Goal: Information Seeking & Learning: Learn about a topic

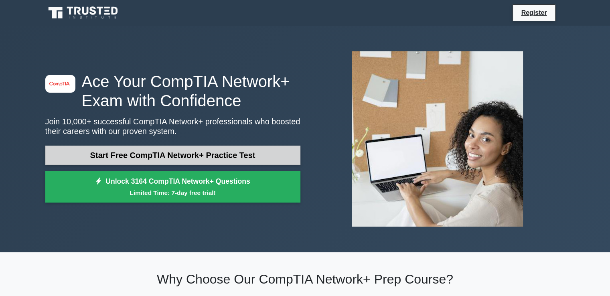
click at [139, 159] on link "Start Free CompTIA Network+ Practice Test" at bounding box center [172, 155] width 255 height 19
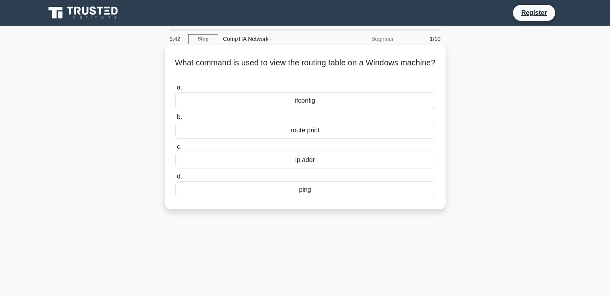
click at [295, 100] on div "ifconfig" at bounding box center [305, 100] width 260 height 17
click at [175, 90] on input "a. ifconfig" at bounding box center [175, 87] width 0 height 5
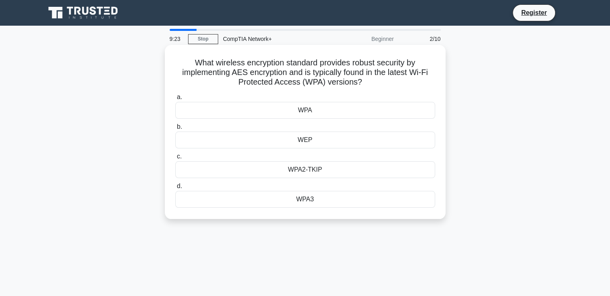
click at [290, 201] on div "WPA3" at bounding box center [305, 199] width 260 height 17
click at [175, 189] on input "d. WPA3" at bounding box center [175, 186] width 0 height 5
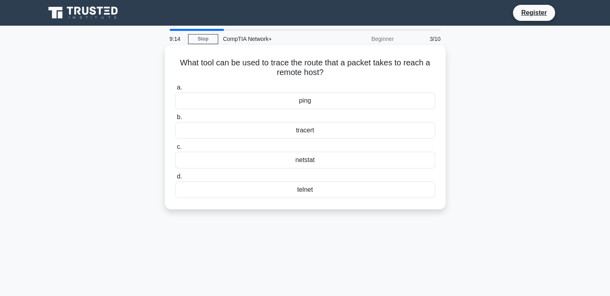
click at [316, 135] on div "tracert" at bounding box center [305, 130] width 260 height 17
click at [175, 120] on input "b. tracert" at bounding box center [175, 117] width 0 height 5
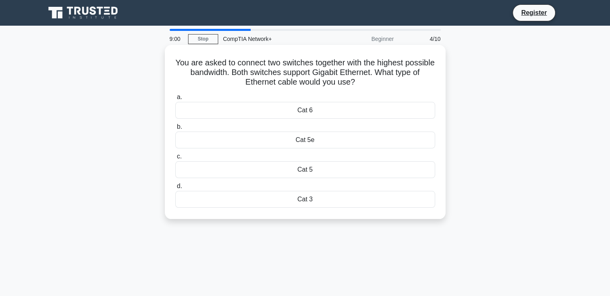
click at [312, 111] on div "Cat 6" at bounding box center [305, 110] width 260 height 17
click at [175, 100] on input "a. Cat 6" at bounding box center [175, 97] width 0 height 5
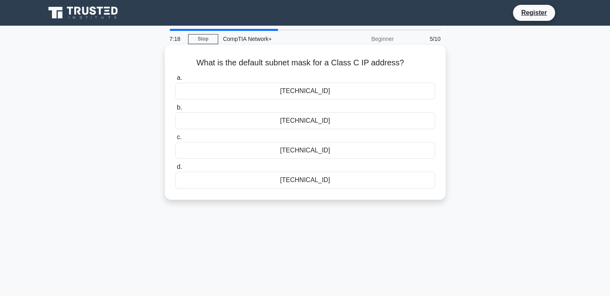
click at [292, 152] on div "255.255.0.0" at bounding box center [305, 150] width 260 height 17
click at [175, 140] on input "c. 255.255.0.0" at bounding box center [175, 137] width 0 height 5
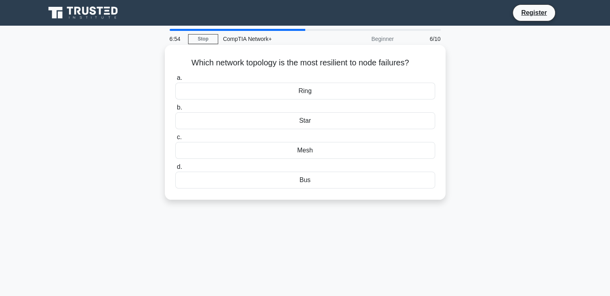
click at [298, 151] on div "Mesh" at bounding box center [305, 150] width 260 height 17
click at [175, 140] on input "c. Mesh" at bounding box center [175, 137] width 0 height 5
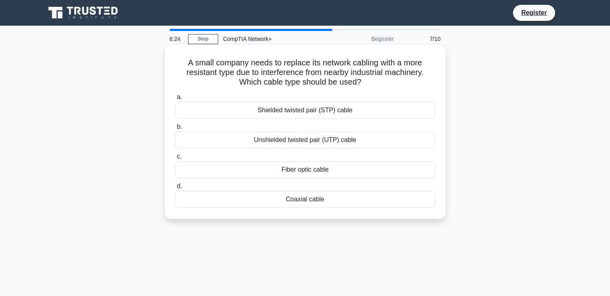
click at [265, 111] on div "Shielded twisted pair (STP) cable" at bounding box center [305, 110] width 260 height 17
click at [175, 100] on input "a. Shielded twisted pair (STP) cable" at bounding box center [175, 97] width 0 height 5
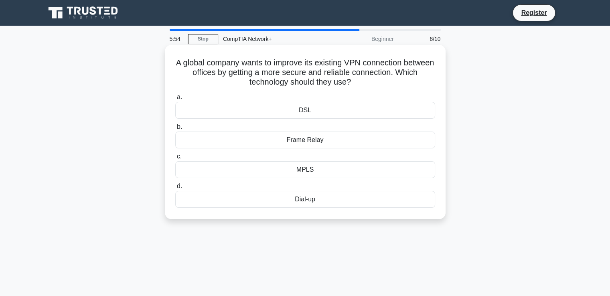
click at [300, 199] on div "Dial-up" at bounding box center [305, 199] width 260 height 17
click at [175, 189] on input "d. Dial-up" at bounding box center [175, 186] width 0 height 5
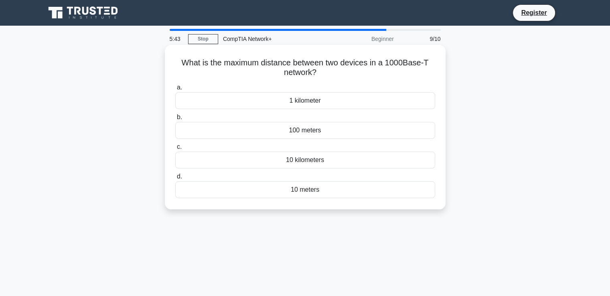
click at [284, 132] on div "100 meters" at bounding box center [305, 130] width 260 height 17
click at [175, 120] on input "b. 100 meters" at bounding box center [175, 117] width 0 height 5
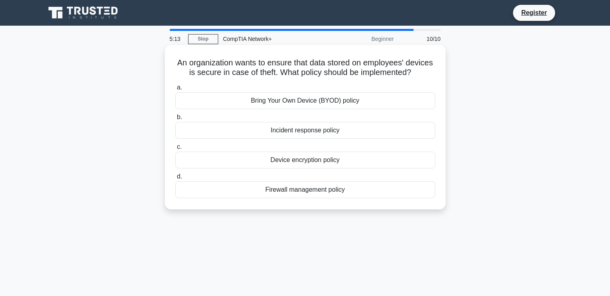
click at [289, 168] on div "Device encryption policy" at bounding box center [305, 160] width 260 height 17
click at [175, 150] on input "c. Device encryption policy" at bounding box center [175, 146] width 0 height 5
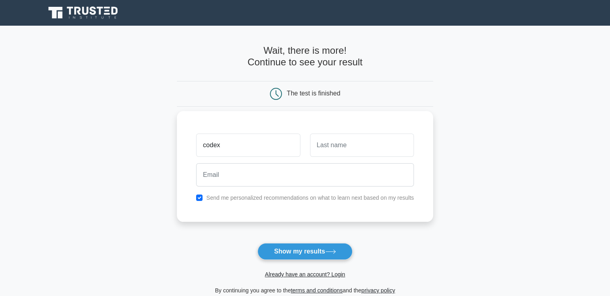
type input "codex"
click at [326, 143] on input "text" at bounding box center [362, 145] width 104 height 23
type input "henry"
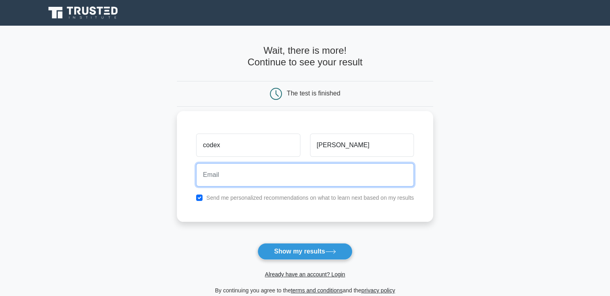
click at [286, 168] on input "email" at bounding box center [305, 174] width 218 height 23
type input "carenocustomer663@gmail.com"
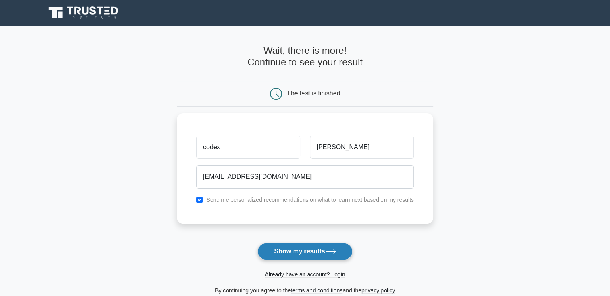
click at [294, 252] on button "Show my results" at bounding box center [304, 251] width 95 height 17
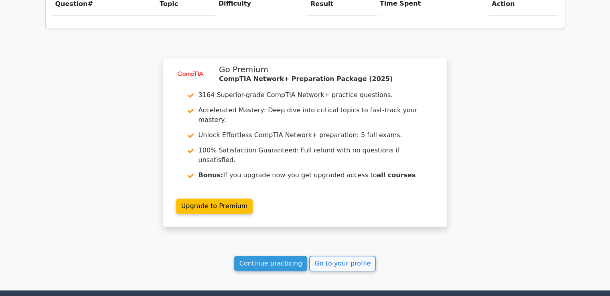
scroll to position [589, 0]
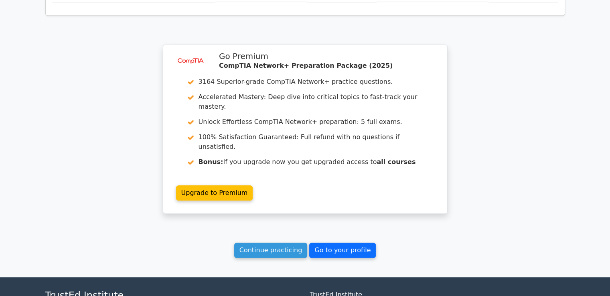
click at [334, 243] on link "Go to your profile" at bounding box center [342, 250] width 67 height 15
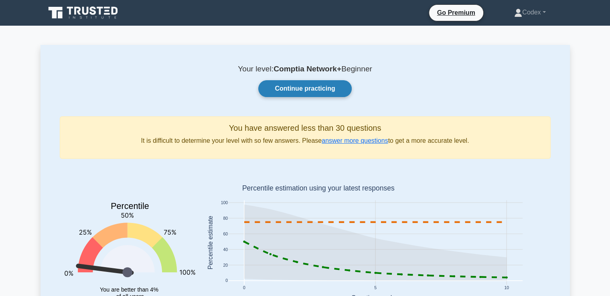
click at [273, 87] on link "Continue practicing" at bounding box center [304, 88] width 93 height 17
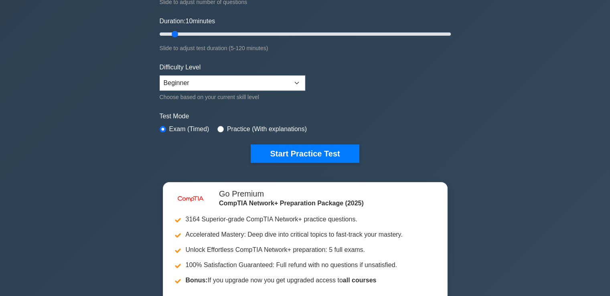
scroll to position [139, 0]
click at [241, 129] on label "Practice (With explanations)" at bounding box center [267, 130] width 80 height 10
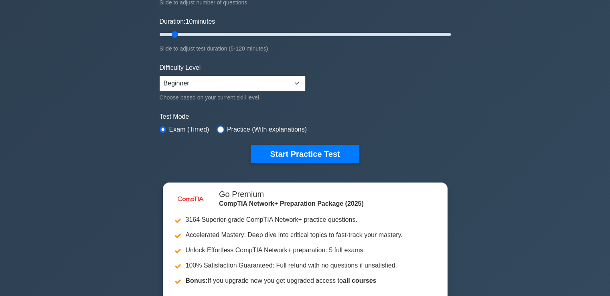
click at [220, 126] on input "radio" at bounding box center [220, 129] width 6 height 6
radio input "true"
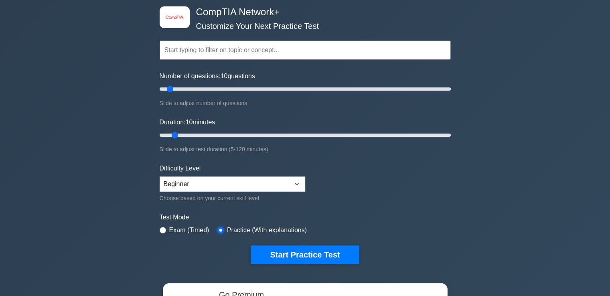
scroll to position [38, 0]
click at [209, 187] on select "Beginner Intermediate Expert" at bounding box center [233, 183] width 146 height 15
select select "intermediate"
click at [160, 176] on select "Beginner Intermediate Expert" at bounding box center [233, 183] width 146 height 15
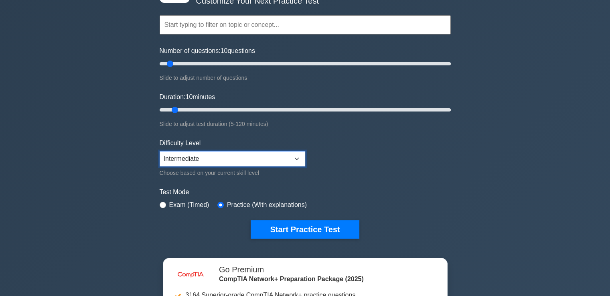
scroll to position [64, 0]
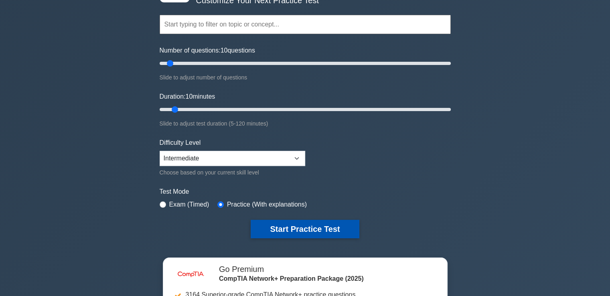
click at [294, 220] on button "Start Practice Test" at bounding box center [305, 229] width 108 height 18
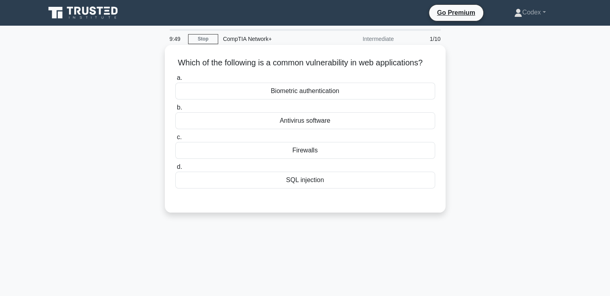
click at [310, 188] on div "SQL injection" at bounding box center [305, 180] width 260 height 17
click at [175, 170] on input "d. SQL injection" at bounding box center [175, 166] width 0 height 5
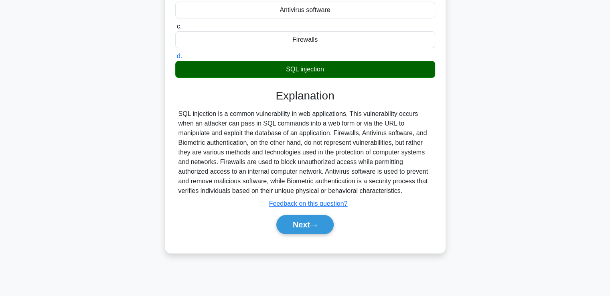
scroll to position [138, 0]
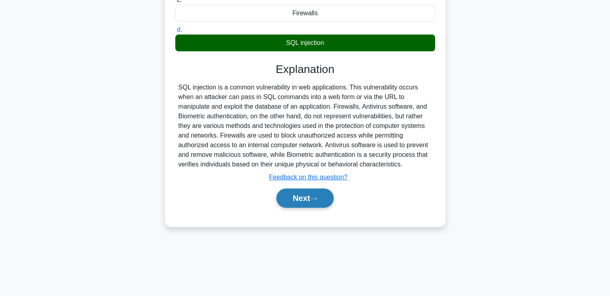
click at [303, 208] on button "Next" at bounding box center [304, 197] width 57 height 19
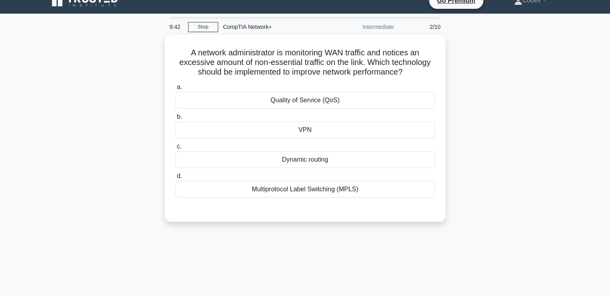
scroll to position [0, 0]
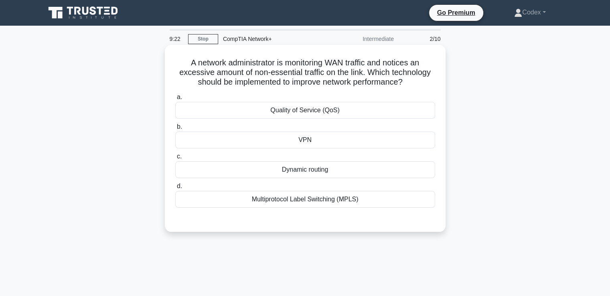
click at [287, 172] on div "Dynamic routing" at bounding box center [305, 169] width 260 height 17
click at [175, 159] on input "c. Dynamic routing" at bounding box center [175, 156] width 0 height 5
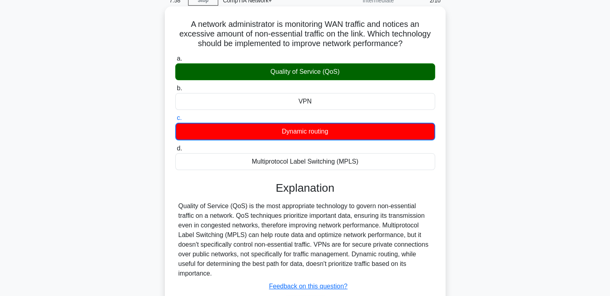
scroll to position [138, 0]
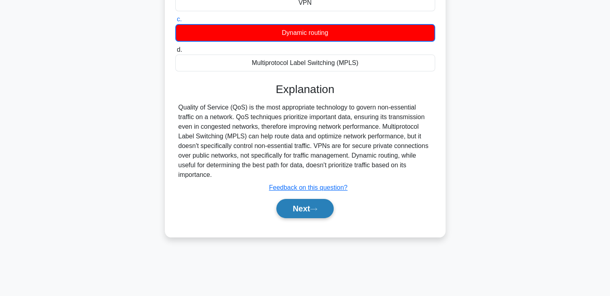
click at [309, 211] on button "Next" at bounding box center [304, 208] width 57 height 19
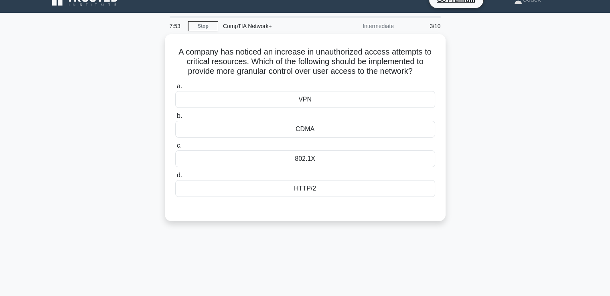
scroll to position [0, 0]
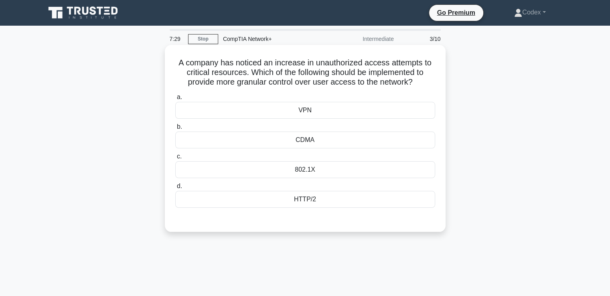
click at [307, 138] on div "CDMA" at bounding box center [305, 140] width 260 height 17
click at [175, 130] on input "b. CDMA" at bounding box center [175, 126] width 0 height 5
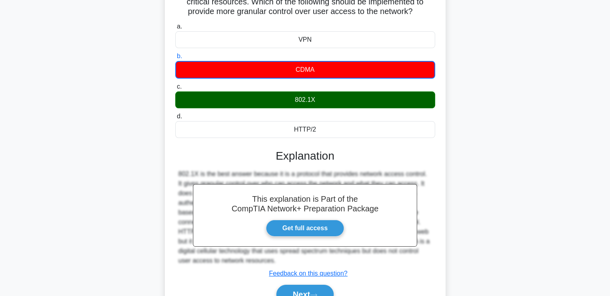
scroll to position [71, 0]
click at [294, 105] on div "802.1X" at bounding box center [305, 99] width 260 height 17
click at [175, 89] on input "c. 802.1X" at bounding box center [175, 86] width 0 height 5
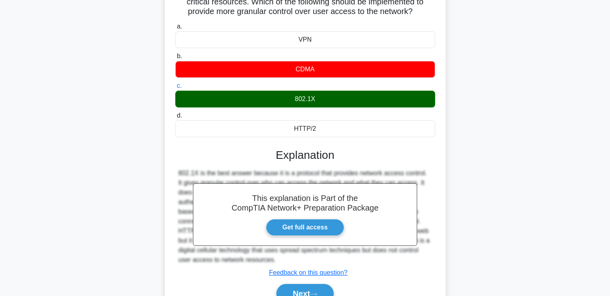
scroll to position [138, 0]
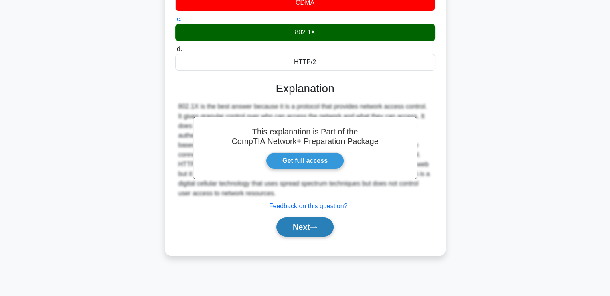
click at [299, 226] on button "Next" at bounding box center [304, 226] width 57 height 19
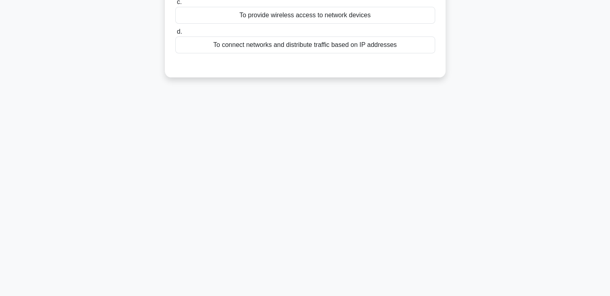
scroll to position [0, 0]
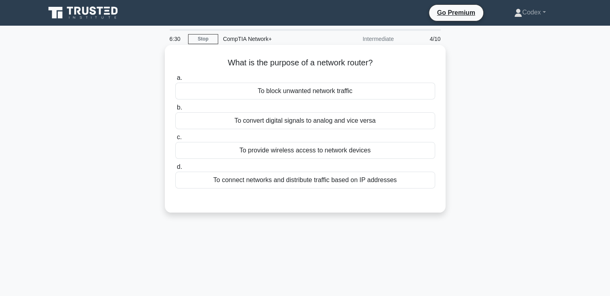
click at [304, 179] on div "To connect networks and distribute traffic based on IP addresses" at bounding box center [305, 180] width 260 height 17
click at [175, 170] on input "d. To connect networks and distribute traffic based on IP addresses" at bounding box center [175, 166] width 0 height 5
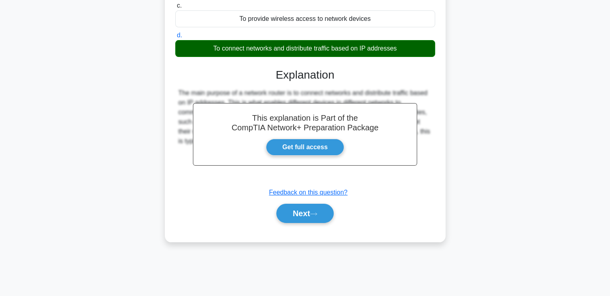
scroll to position [138, 0]
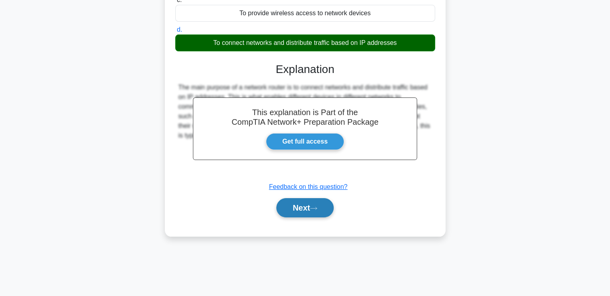
click at [305, 207] on button "Next" at bounding box center [304, 207] width 57 height 19
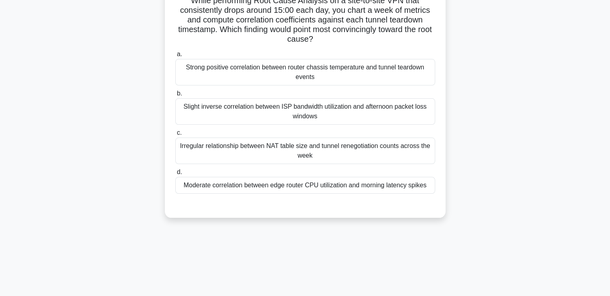
scroll to position [63, 0]
click at [236, 110] on div "Slight inverse correlation between ISP bandwidth utilization and afternoon pack…" at bounding box center [305, 111] width 260 height 26
click at [175, 96] on input "b. Slight inverse correlation between ISP bandwidth utilization and afternoon p…" at bounding box center [175, 93] width 0 height 5
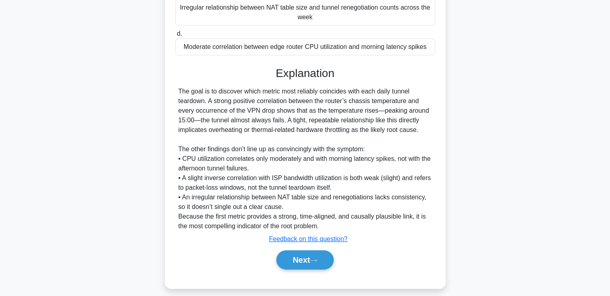
scroll to position [209, 0]
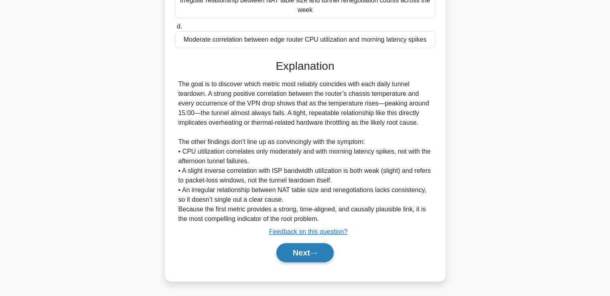
click at [315, 249] on button "Next" at bounding box center [304, 252] width 57 height 19
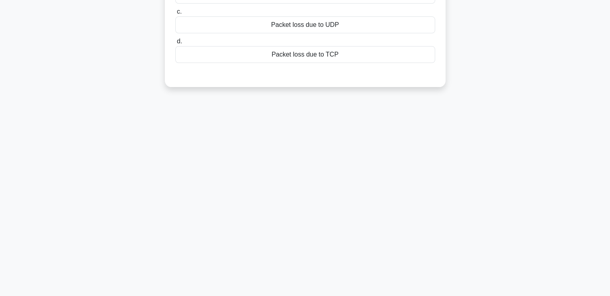
scroll to position [0, 0]
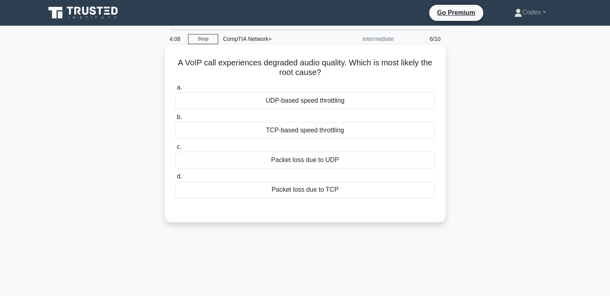
click at [297, 158] on div "Packet loss due to UDP" at bounding box center [305, 160] width 260 height 17
click at [175, 150] on input "c. Packet loss due to UDP" at bounding box center [175, 146] width 0 height 5
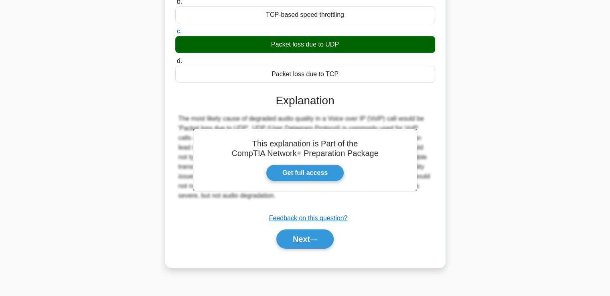
scroll to position [119, 0]
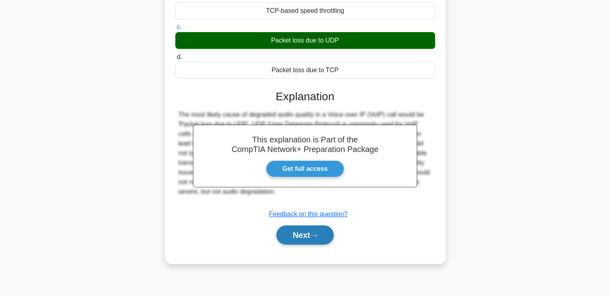
click at [295, 235] on button "Next" at bounding box center [304, 234] width 57 height 19
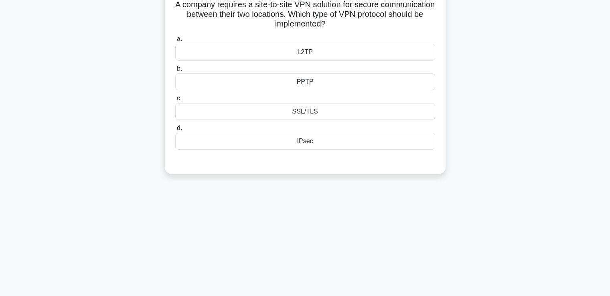
scroll to position [0, 0]
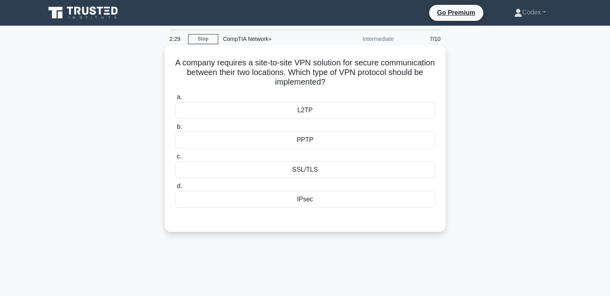
click at [302, 170] on div "SSL/TLS" at bounding box center [305, 169] width 260 height 17
click at [175, 159] on input "c. SSL/TLS" at bounding box center [175, 156] width 0 height 5
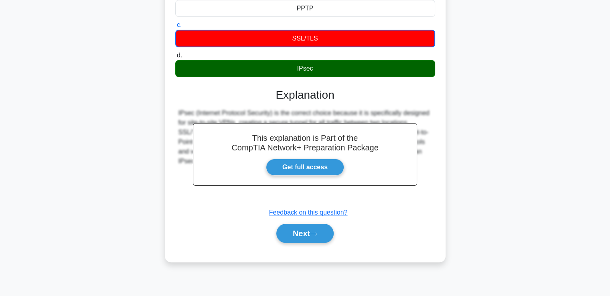
scroll to position [138, 0]
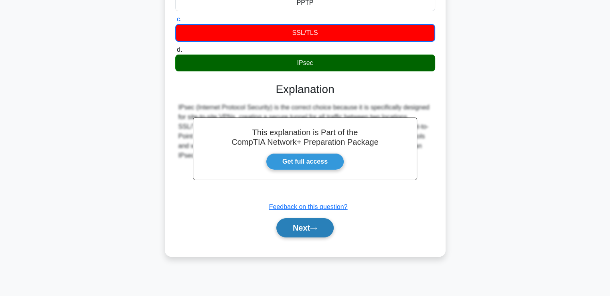
click at [306, 231] on button "Next" at bounding box center [304, 227] width 57 height 19
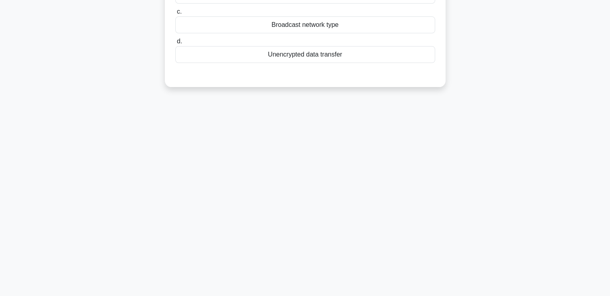
scroll to position [0, 0]
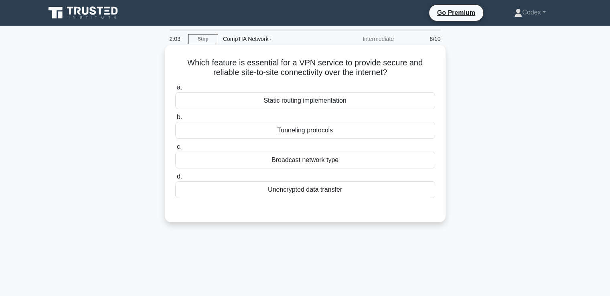
click at [289, 130] on div "Tunneling protocols" at bounding box center [305, 130] width 260 height 17
click at [175, 120] on input "b. Tunneling protocols" at bounding box center [175, 117] width 0 height 5
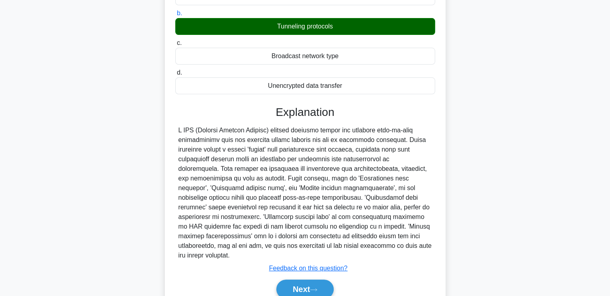
scroll to position [138, 0]
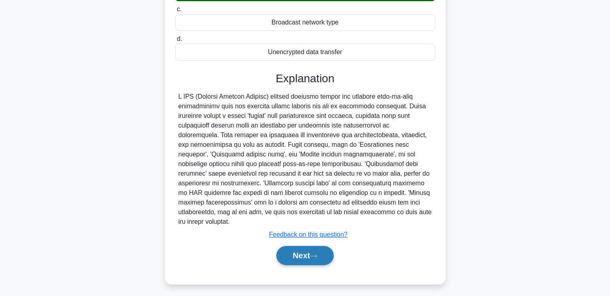
click at [299, 250] on button "Next" at bounding box center [304, 255] width 57 height 19
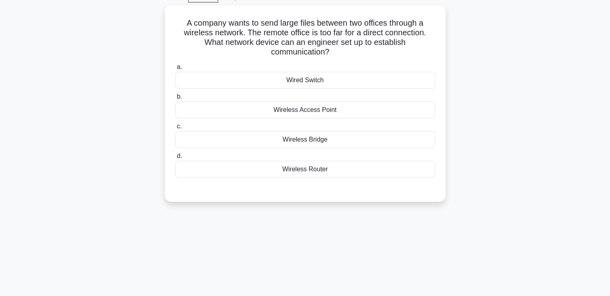
scroll to position [0, 0]
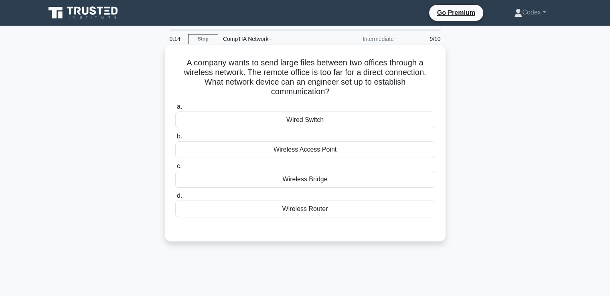
click at [317, 153] on div "Wireless Access Point" at bounding box center [305, 149] width 260 height 17
click at [175, 139] on input "b. Wireless Access Point" at bounding box center [175, 136] width 0 height 5
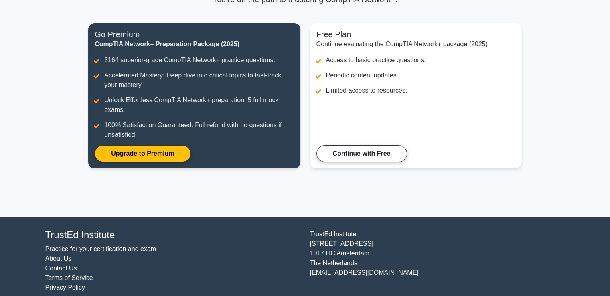
scroll to position [87, 0]
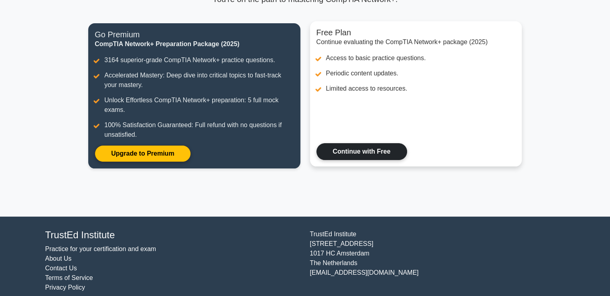
click at [335, 151] on link "Continue with Free" at bounding box center [361, 151] width 91 height 17
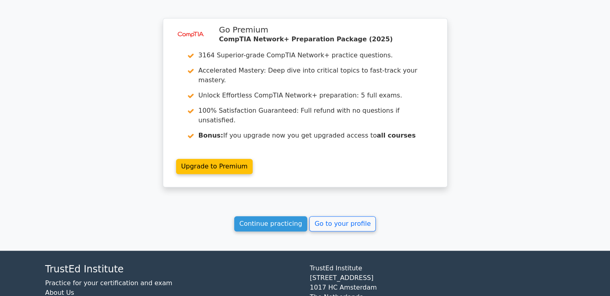
scroll to position [624, 0]
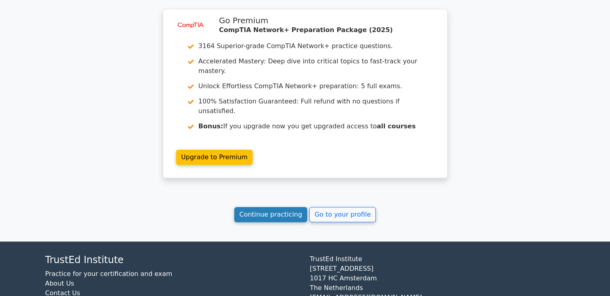
click at [270, 207] on link "Continue practicing" at bounding box center [270, 214] width 73 height 15
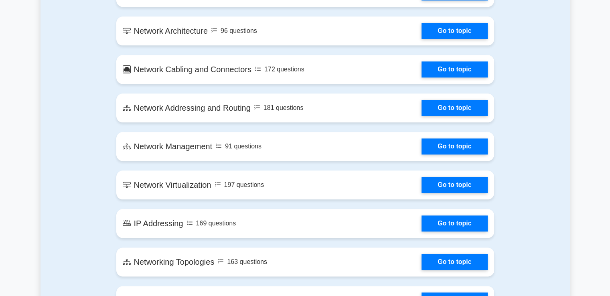
scroll to position [930, 0]
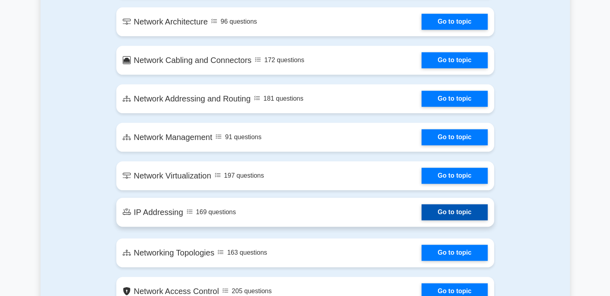
click at [445, 213] on link "Go to topic" at bounding box center [454, 212] width 66 height 16
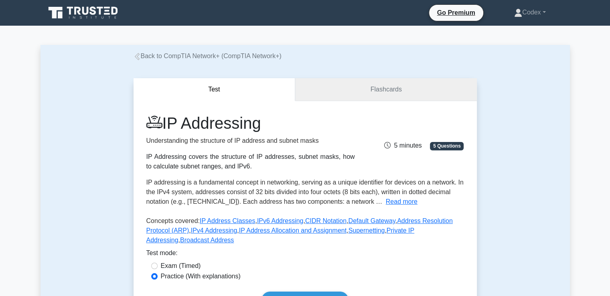
click at [345, 81] on link "Flashcards" at bounding box center [385, 89] width 181 height 23
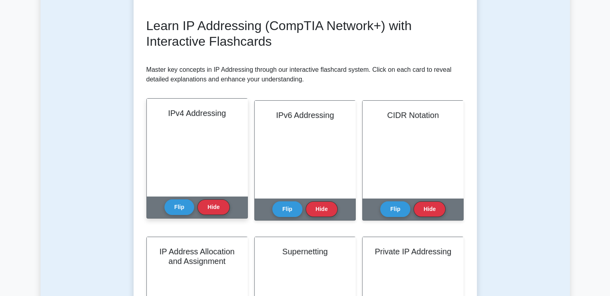
scroll to position [103, 0]
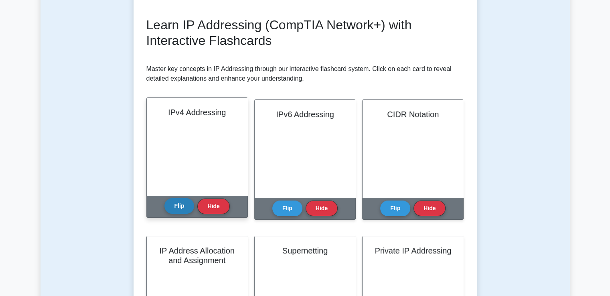
click at [182, 206] on button "Flip" at bounding box center [179, 206] width 30 height 16
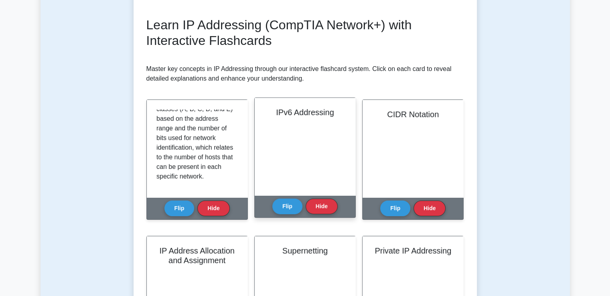
scroll to position [102, 0]
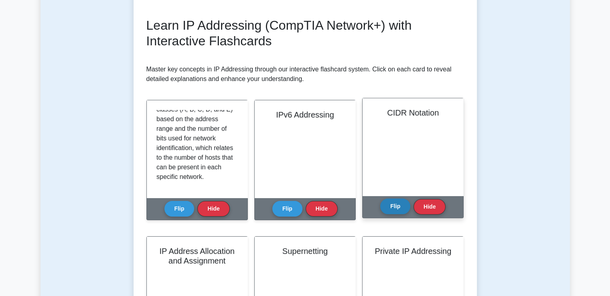
click at [398, 207] on button "Flip" at bounding box center [395, 206] width 30 height 16
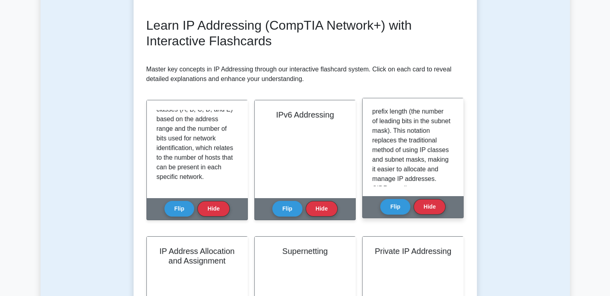
scroll to position [127, 0]
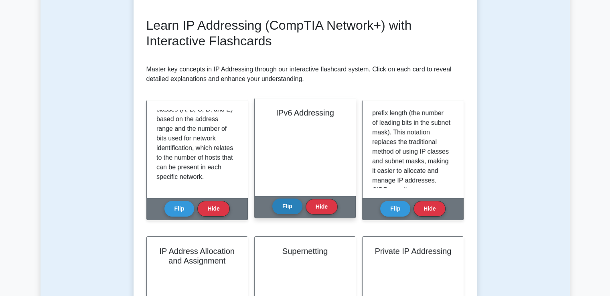
click at [283, 206] on button "Flip" at bounding box center [287, 206] width 30 height 16
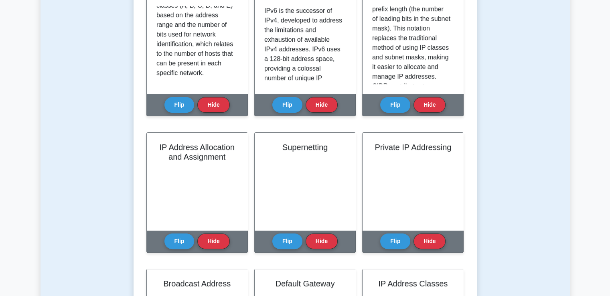
scroll to position [207, 0]
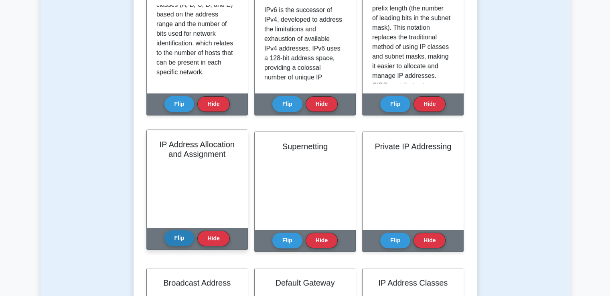
click at [181, 243] on button "Flip" at bounding box center [179, 238] width 30 height 16
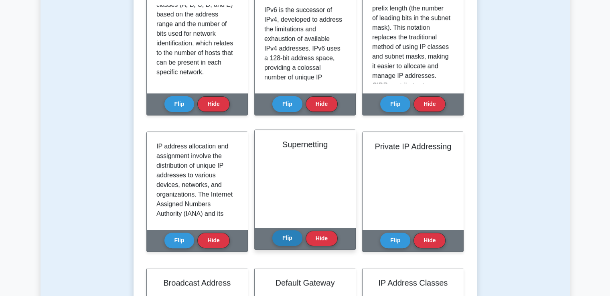
click at [280, 238] on button "Flip" at bounding box center [287, 238] width 30 height 16
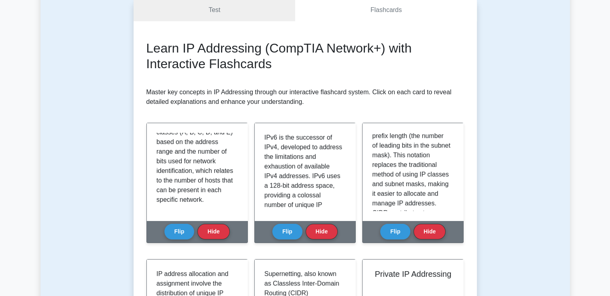
scroll to position [79, 0]
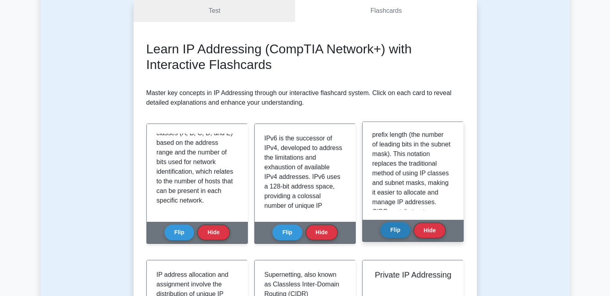
click at [391, 230] on button "Flip" at bounding box center [395, 230] width 30 height 16
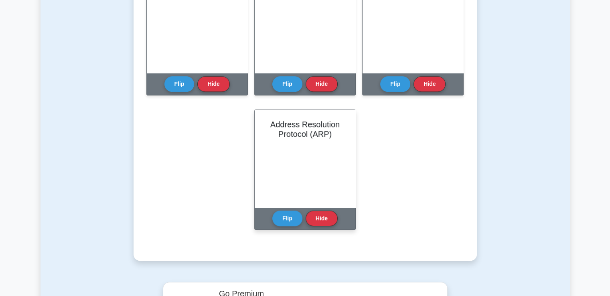
scroll to position [506, 0]
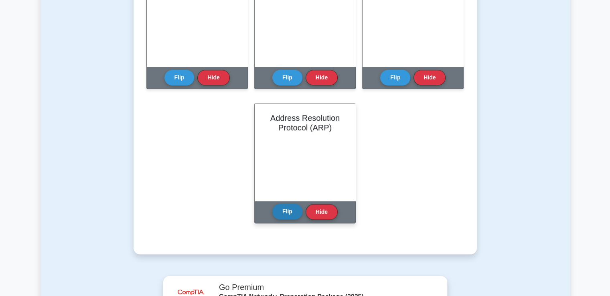
click at [282, 211] on button "Flip" at bounding box center [287, 212] width 30 height 16
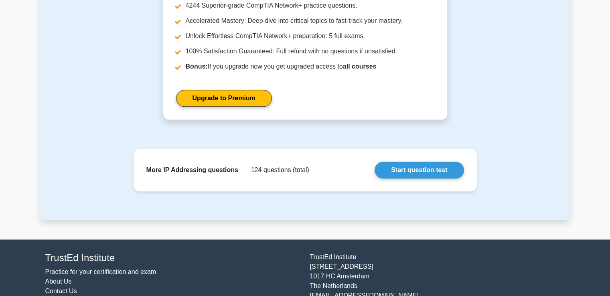
scroll to position [845, 0]
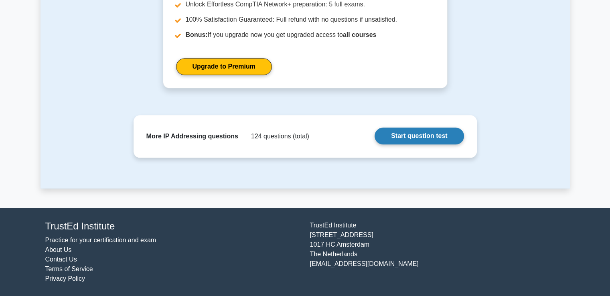
click at [407, 135] on link "Start question test" at bounding box center [419, 136] width 89 height 17
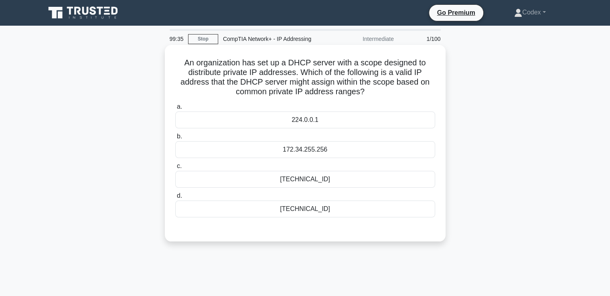
click at [297, 207] on div "[TECHNICAL_ID]" at bounding box center [305, 208] width 260 height 17
click at [175, 198] on input "d. [TECHNICAL_ID]" at bounding box center [175, 195] width 0 height 5
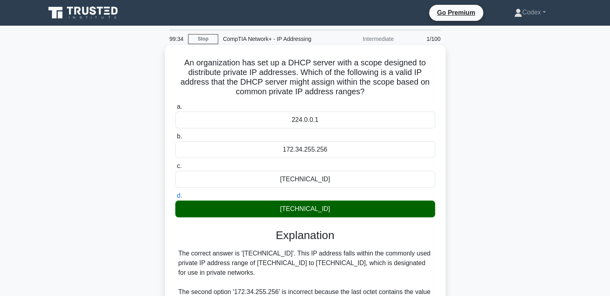
click at [297, 207] on div "[TECHNICAL_ID]" at bounding box center [305, 208] width 260 height 17
click at [175, 198] on input "d. [TECHNICAL_ID]" at bounding box center [175, 195] width 0 height 5
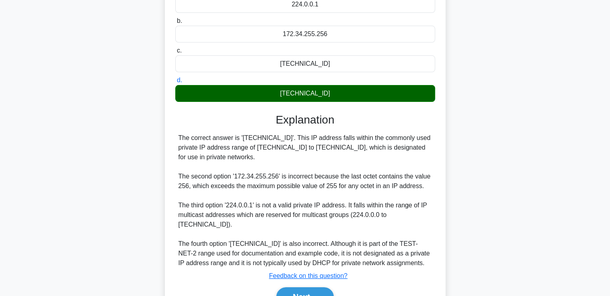
scroll to position [160, 0]
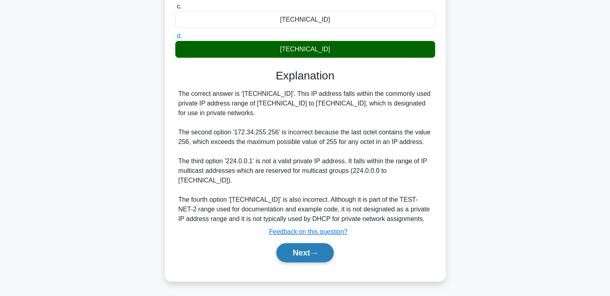
click at [310, 251] on button "Next" at bounding box center [304, 252] width 57 height 19
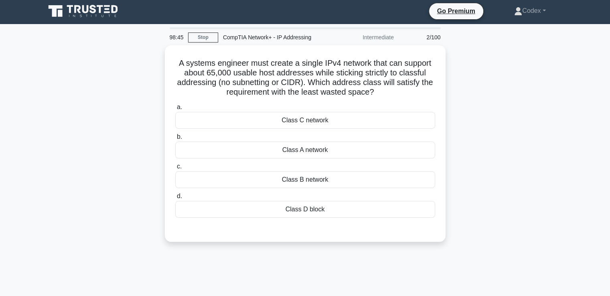
scroll to position [0, 0]
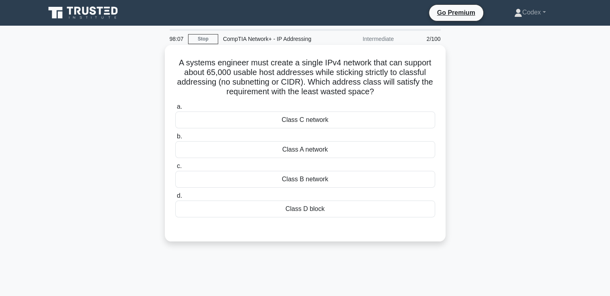
click at [290, 127] on div "Class C network" at bounding box center [305, 119] width 260 height 17
click at [175, 109] on input "a. Class C network" at bounding box center [175, 106] width 0 height 5
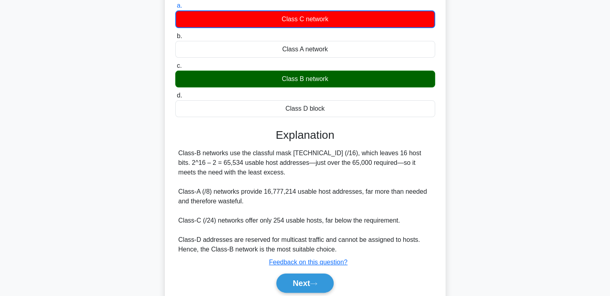
scroll to position [101, 0]
click at [290, 128] on h3 "Explanation" at bounding box center [305, 135] width 250 height 14
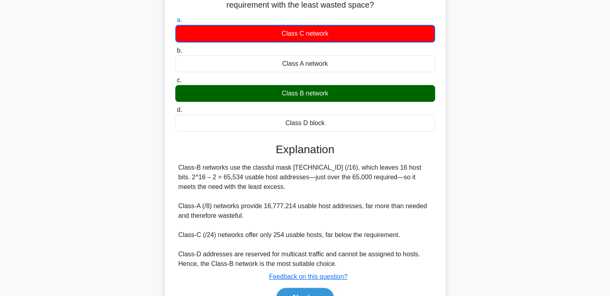
scroll to position [138, 0]
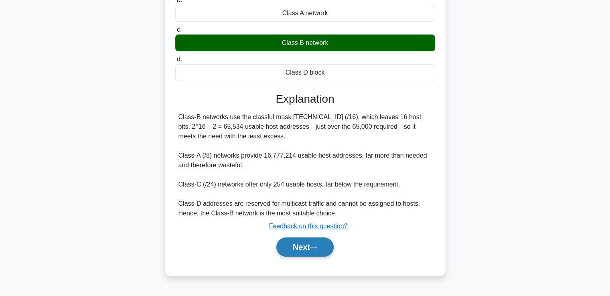
click at [307, 248] on button "Next" at bounding box center [304, 246] width 57 height 19
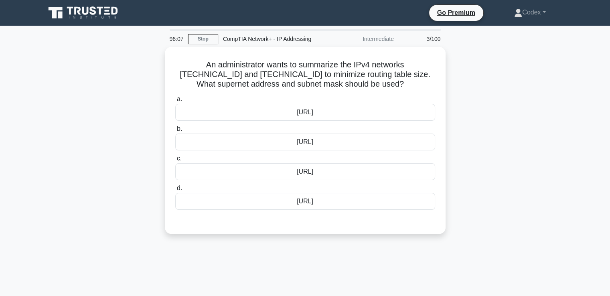
scroll to position [0, 0]
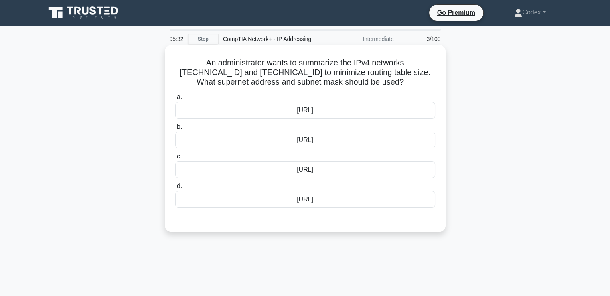
click at [307, 141] on div "192.168.32.0/24" at bounding box center [305, 140] width 260 height 17
click at [175, 130] on input "b. 192.168.32.0/24" at bounding box center [175, 126] width 0 height 5
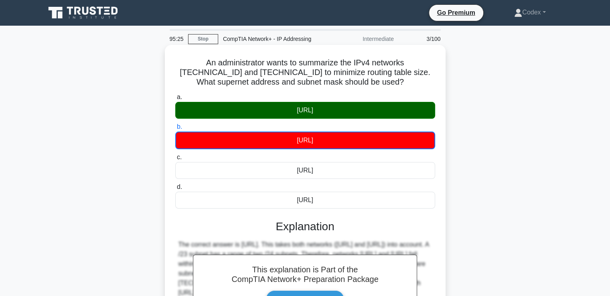
scroll to position [138, 0]
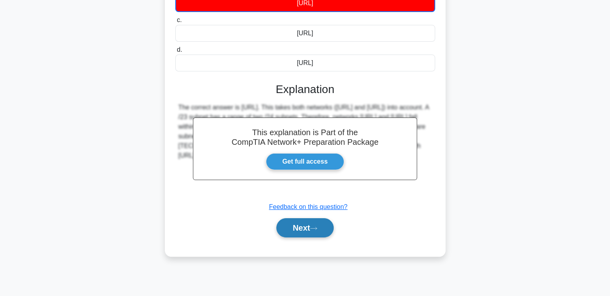
click at [285, 224] on button "Next" at bounding box center [304, 227] width 57 height 19
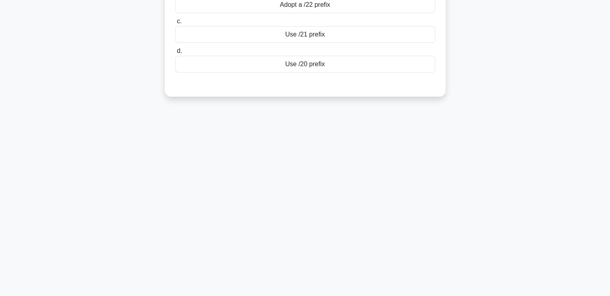
scroll to position [0, 0]
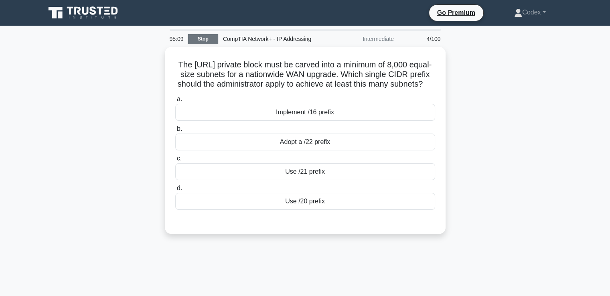
click at [191, 37] on link "Stop" at bounding box center [203, 39] width 30 height 10
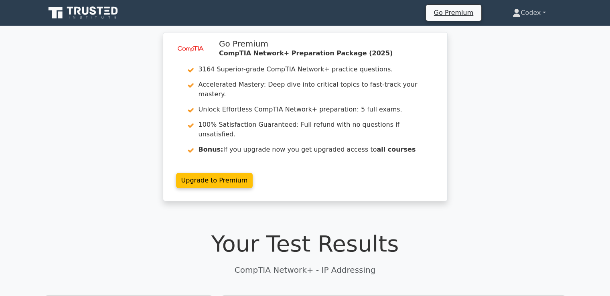
click at [537, 6] on link "Codex" at bounding box center [528, 13] width 71 height 16
click at [508, 33] on link "Profile" at bounding box center [525, 31] width 63 height 13
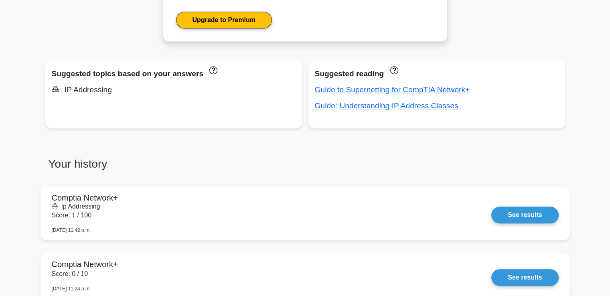
scroll to position [482, 0]
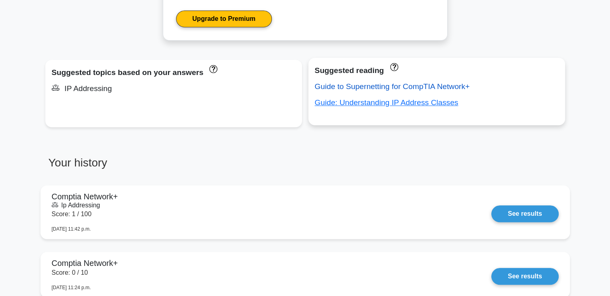
click at [362, 85] on link "Guide to Supernetting for CompTIA Network+" at bounding box center [392, 86] width 155 height 8
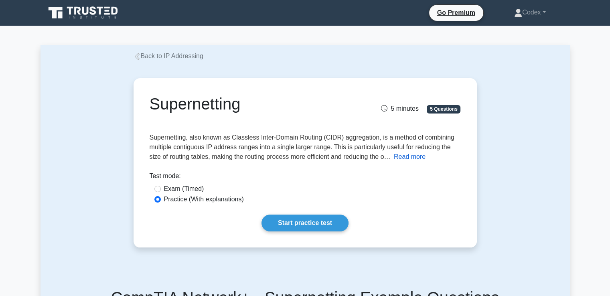
click at [414, 160] on button "Read more" at bounding box center [410, 157] width 32 height 10
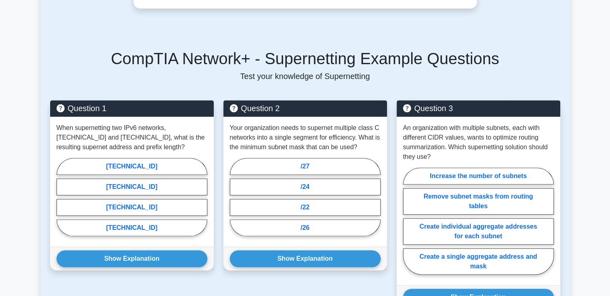
scroll to position [577, 0]
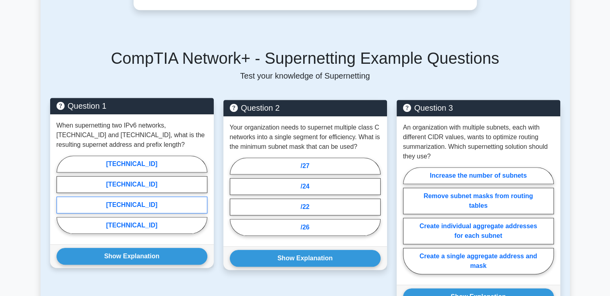
click at [100, 198] on label "[TECHNICAL_ID]" at bounding box center [132, 204] width 151 height 17
click at [62, 198] on input "3000:3000::/32" at bounding box center [59, 196] width 5 height 5
radio input "true"
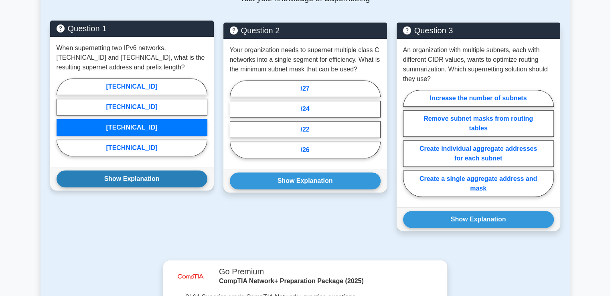
scroll to position [654, 0]
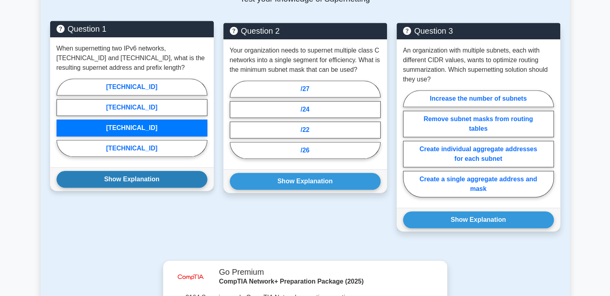
click at [103, 178] on button "Show Explanation" at bounding box center [132, 179] width 151 height 17
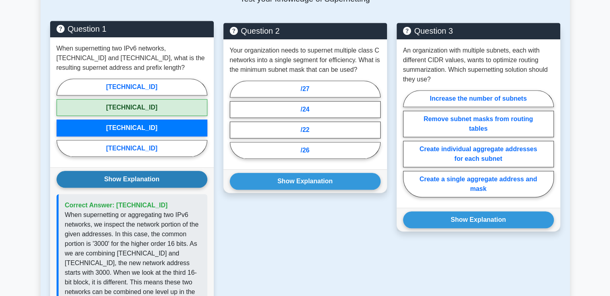
click at [103, 178] on button "Show Explanation" at bounding box center [132, 179] width 151 height 17
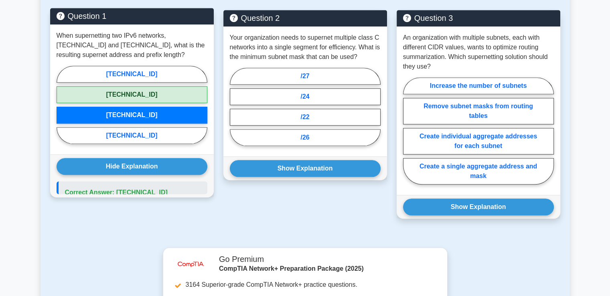
scroll to position [685, 0]
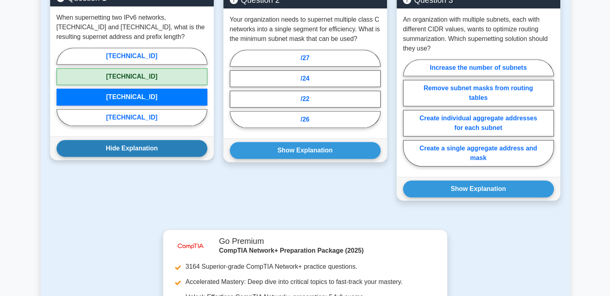
click at [124, 148] on button "Hide Explanation" at bounding box center [132, 148] width 151 height 17
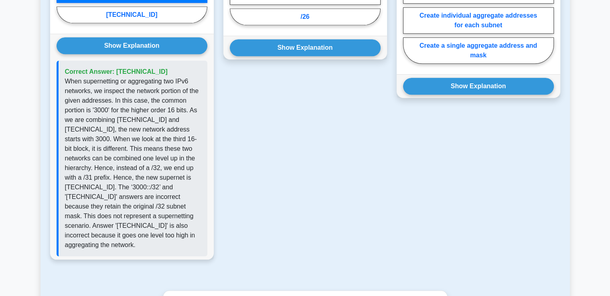
scroll to position [794, 0]
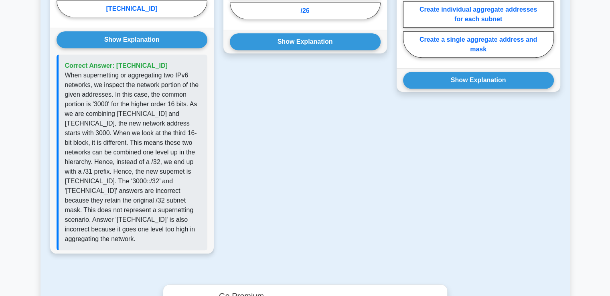
click at [124, 187] on p "When supernetting or aggregating two IPv6 networks, we inspect the network port…" at bounding box center [133, 157] width 136 height 173
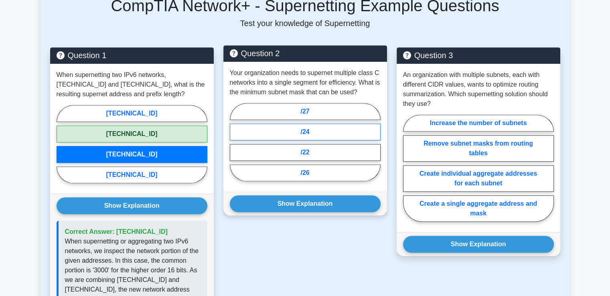
scroll to position [628, 0]
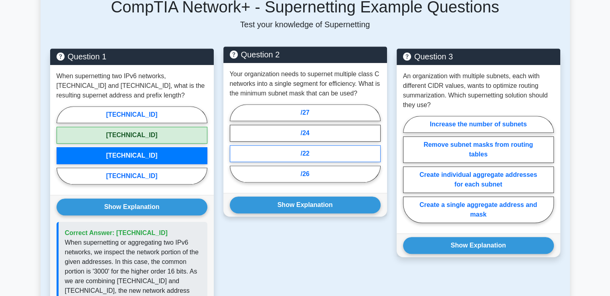
click at [311, 150] on label "/22" at bounding box center [305, 153] width 151 height 17
click at [235, 148] on input "/22" at bounding box center [232, 145] width 5 height 5
radio input "true"
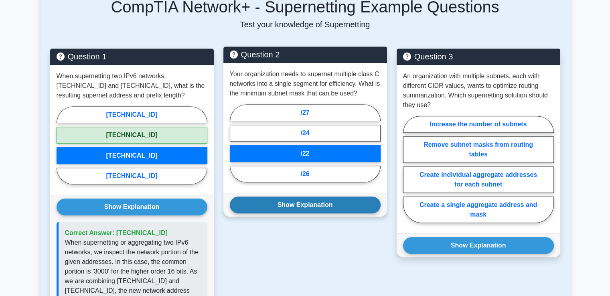
click at [288, 203] on button "Show Explanation" at bounding box center [305, 204] width 151 height 17
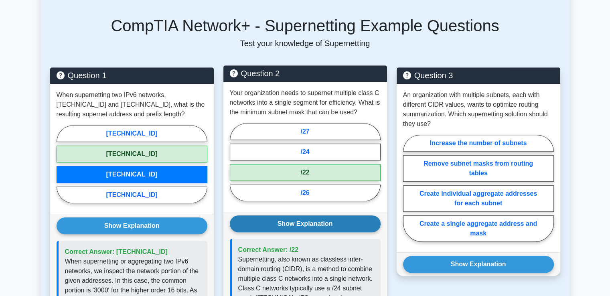
scroll to position [610, 0]
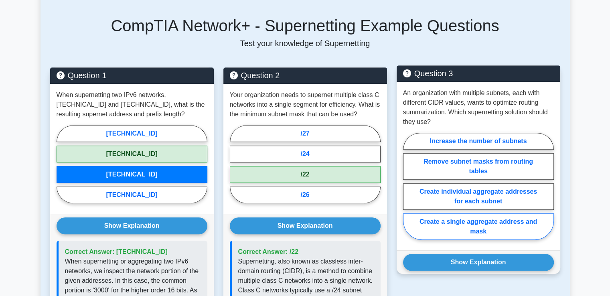
click at [475, 222] on label "Create a single aggregate address and mask" at bounding box center [478, 226] width 151 height 26
click at [408, 191] on input "Create a single aggregate address and mask" at bounding box center [405, 188] width 5 height 5
radio input "true"
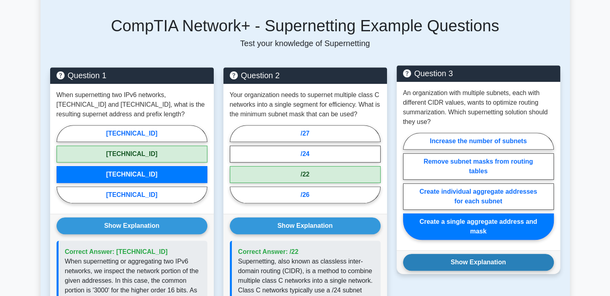
click at [468, 262] on button "Show Explanation" at bounding box center [478, 262] width 151 height 17
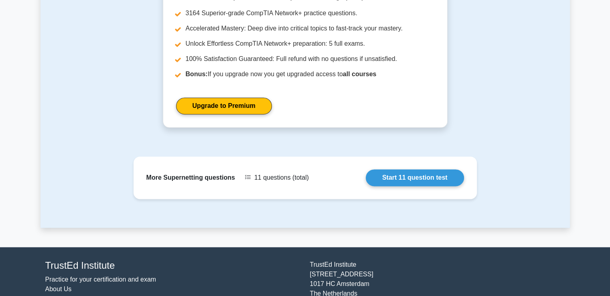
scroll to position [1198, 0]
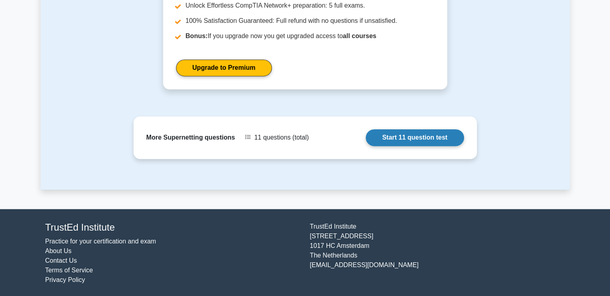
click at [435, 141] on link "Start 11 question test" at bounding box center [415, 137] width 98 height 17
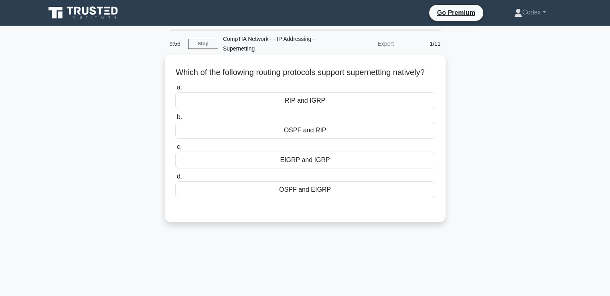
click at [302, 198] on div "OSPF and EIGRP" at bounding box center [305, 189] width 260 height 17
click at [175, 179] on input "d. OSPF and EIGRP" at bounding box center [175, 176] width 0 height 5
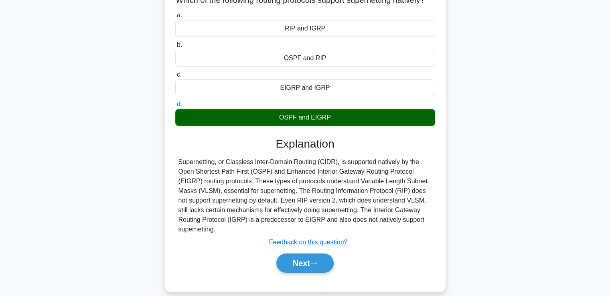
scroll to position [138, 0]
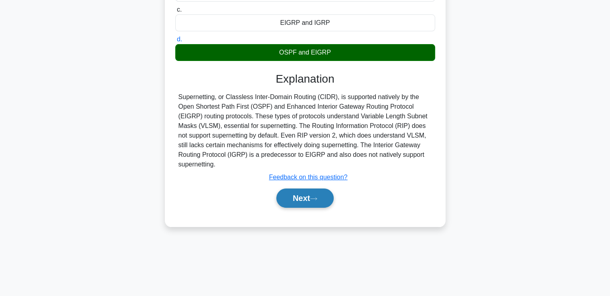
click at [296, 208] on button "Next" at bounding box center [304, 197] width 57 height 19
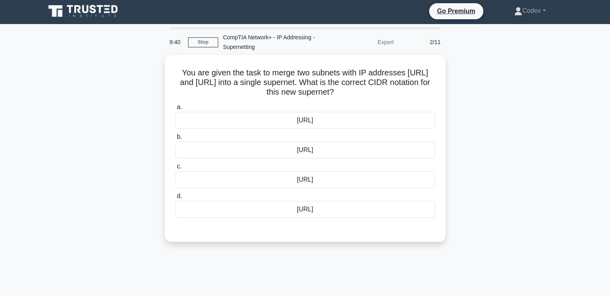
scroll to position [0, 0]
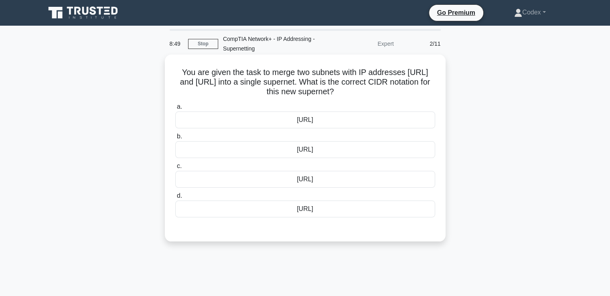
click at [297, 179] on div "192.168.4.0/23" at bounding box center [305, 179] width 260 height 17
click at [175, 169] on input "c. 192.168.4.0/23" at bounding box center [175, 166] width 0 height 5
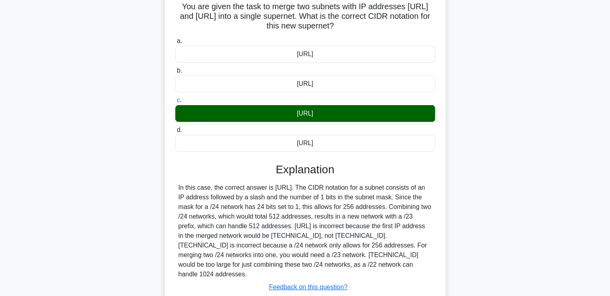
scroll to position [138, 0]
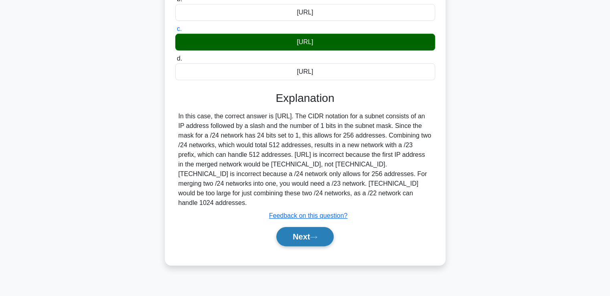
click at [293, 230] on button "Next" at bounding box center [304, 236] width 57 height 19
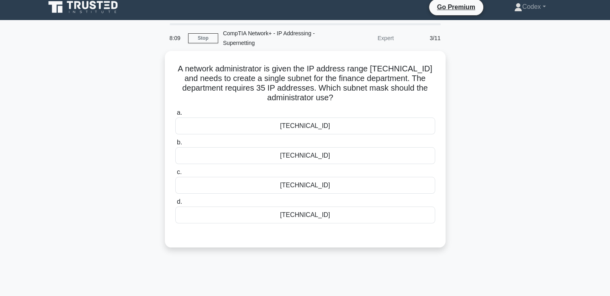
scroll to position [0, 0]
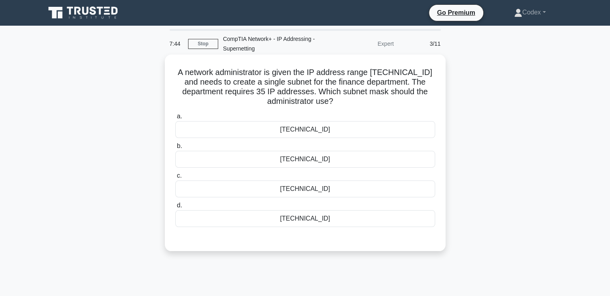
click at [313, 161] on div "255.255.255.240" at bounding box center [305, 159] width 260 height 17
click at [175, 149] on input "b. 255.255.255.240" at bounding box center [175, 146] width 0 height 5
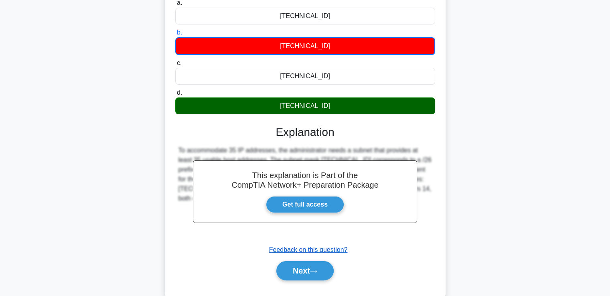
scroll to position [114, 0]
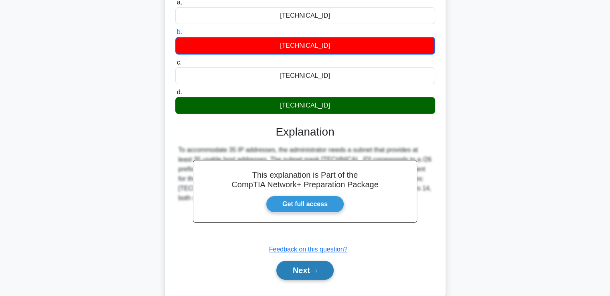
click at [298, 267] on button "Next" at bounding box center [304, 270] width 57 height 19
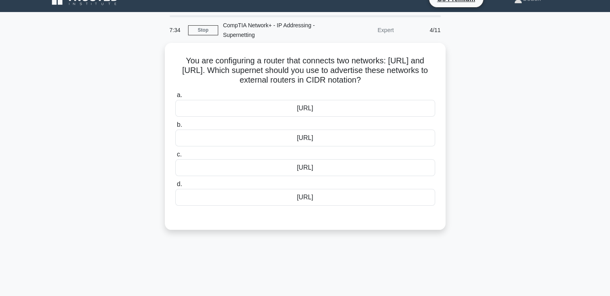
scroll to position [0, 0]
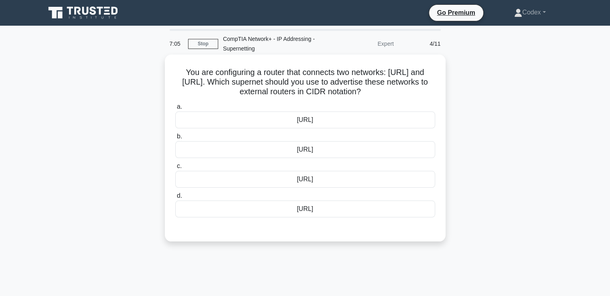
click at [287, 150] on div "10.50.0.0/15" at bounding box center [305, 149] width 260 height 17
click at [175, 139] on input "b. 10.50.0.0/15" at bounding box center [175, 136] width 0 height 5
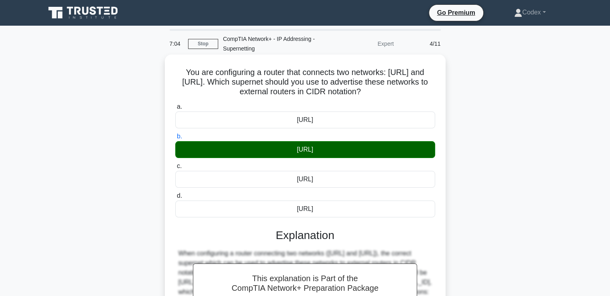
scroll to position [138, 0]
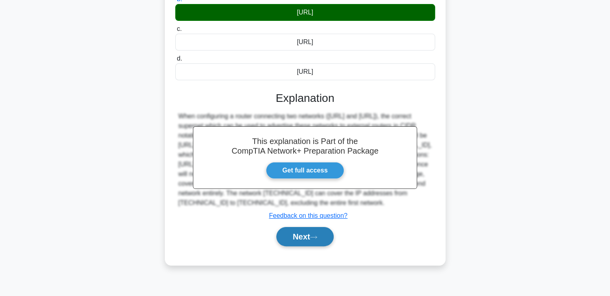
click at [294, 238] on button "Next" at bounding box center [304, 236] width 57 height 19
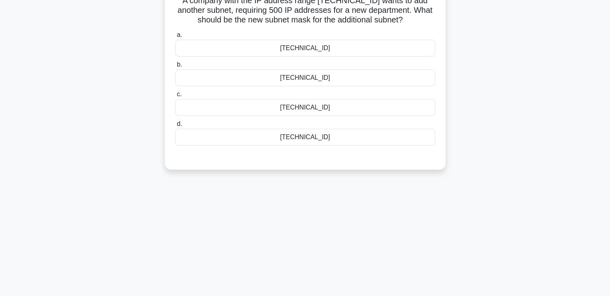
scroll to position [0, 0]
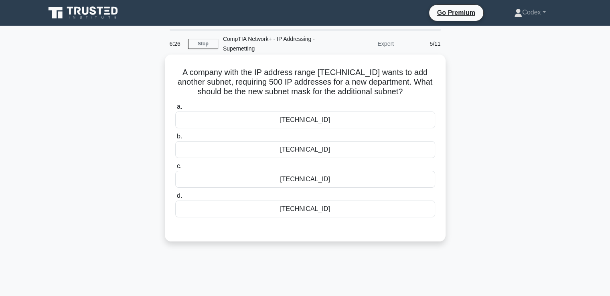
click at [292, 180] on div "255.255.254.0" at bounding box center [305, 179] width 260 height 17
click at [175, 169] on input "c. 255.255.254.0" at bounding box center [175, 166] width 0 height 5
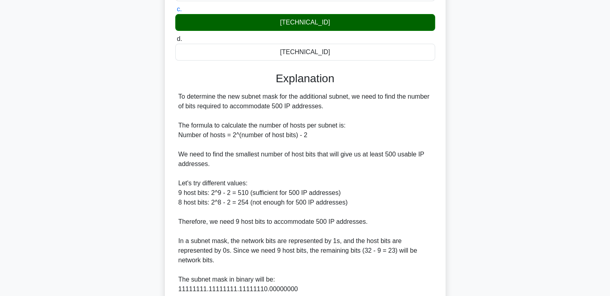
scroll to position [160, 0]
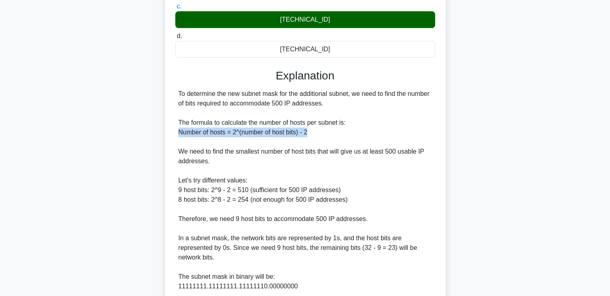
drag, startPoint x: 178, startPoint y: 133, endPoint x: 328, endPoint y: 133, distance: 150.4
click at [328, 133] on div "To determine the new subnet mask for the additional subnet, we need to find the…" at bounding box center [304, 214] width 253 height 250
copy div "Number of hosts = 2^(number of host bits) - 2"
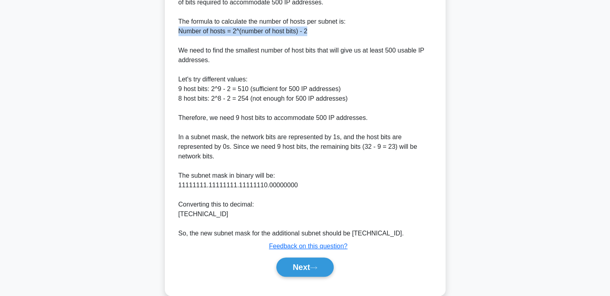
scroll to position [275, 0]
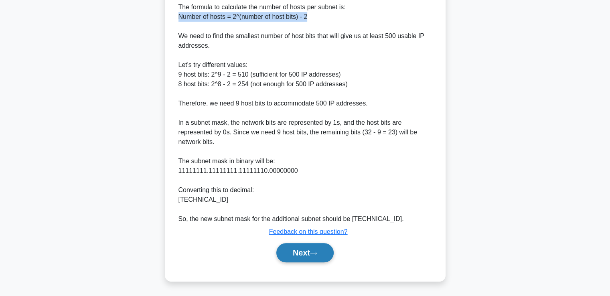
click at [297, 248] on button "Next" at bounding box center [304, 252] width 57 height 19
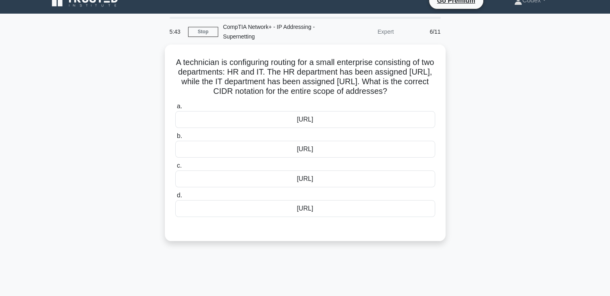
scroll to position [0, 0]
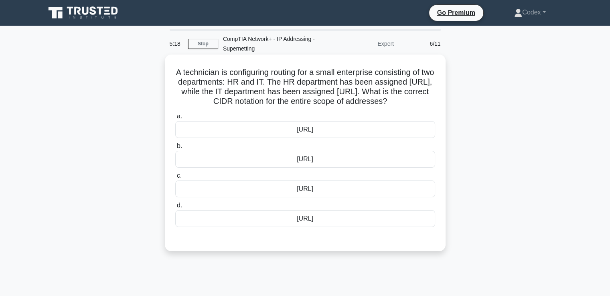
click at [292, 162] on div "172.20.0.0/23" at bounding box center [305, 159] width 260 height 17
click at [175, 149] on input "b. 172.20.0.0/23" at bounding box center [175, 146] width 0 height 5
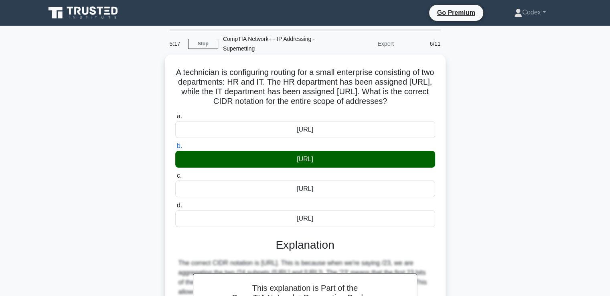
scroll to position [138, 0]
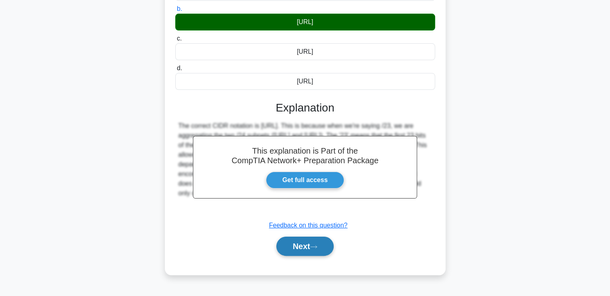
click at [306, 243] on button "Next" at bounding box center [304, 246] width 57 height 19
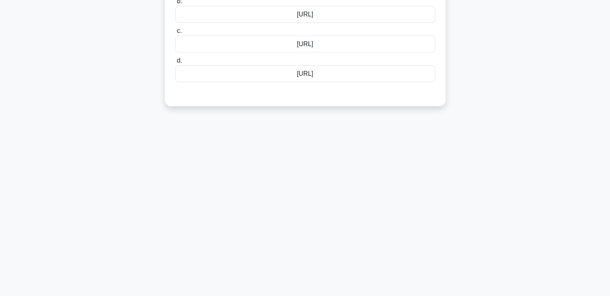
scroll to position [0, 0]
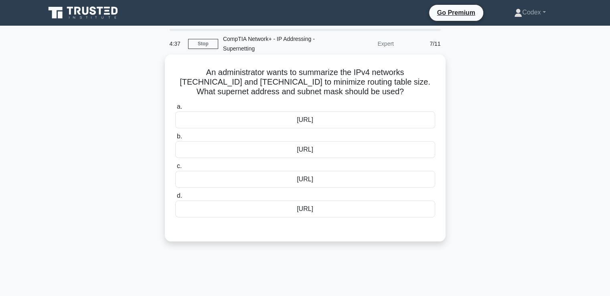
click at [310, 124] on div "192.168.32.0/23" at bounding box center [305, 119] width 260 height 17
click at [175, 109] on input "a. 192.168.32.0/23" at bounding box center [175, 106] width 0 height 5
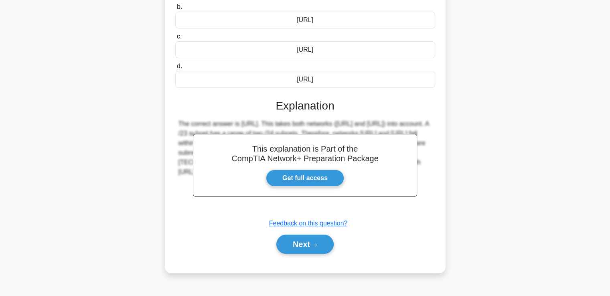
scroll to position [138, 0]
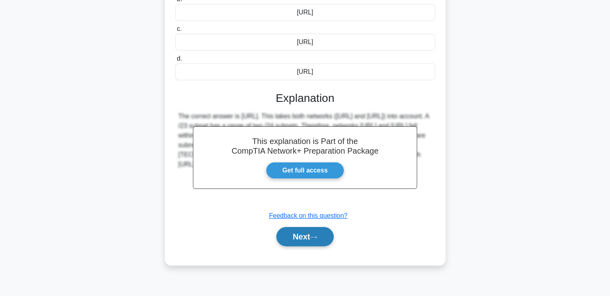
click at [300, 237] on button "Next" at bounding box center [304, 236] width 57 height 19
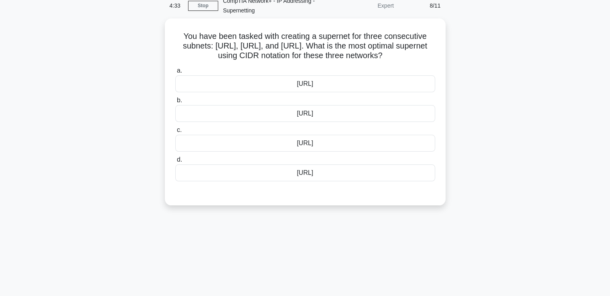
scroll to position [0, 0]
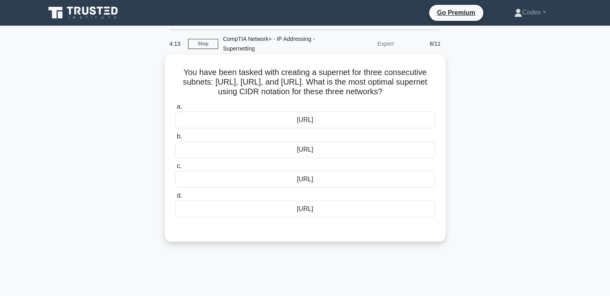
click at [306, 183] on div "172.16.0.0/15" at bounding box center [305, 179] width 260 height 17
click at [175, 169] on input "c. 172.16.0.0/15" at bounding box center [175, 166] width 0 height 5
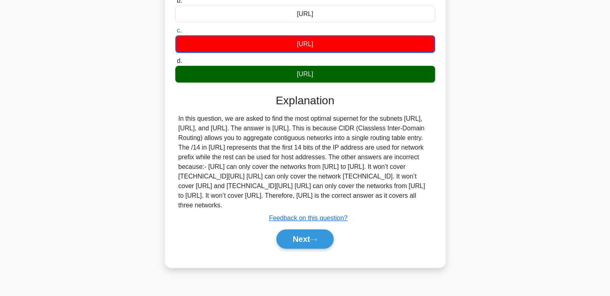
scroll to position [136, 0]
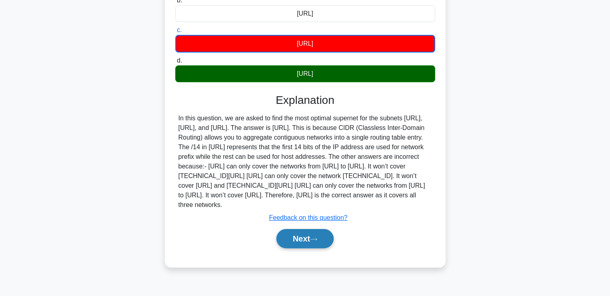
click at [303, 248] on button "Next" at bounding box center [304, 238] width 57 height 19
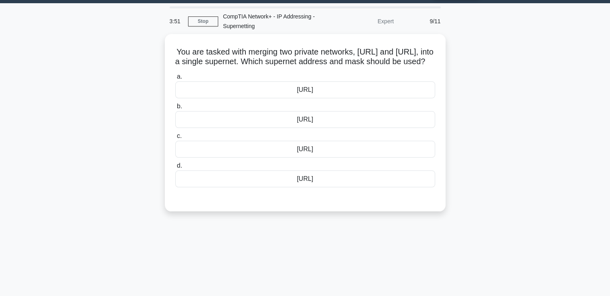
scroll to position [0, 0]
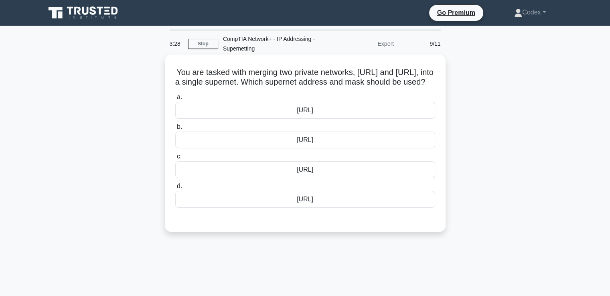
click at [307, 208] on div "172.16.0.0/15" at bounding box center [305, 199] width 260 height 17
click at [175, 189] on input "d. 172.16.0.0/15" at bounding box center [175, 186] width 0 height 5
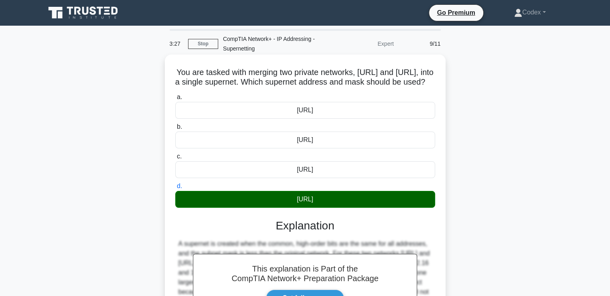
scroll to position [138, 0]
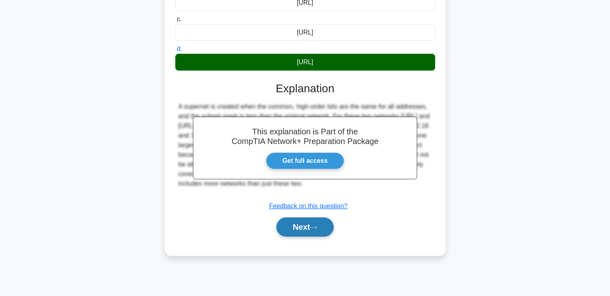
click at [305, 237] on button "Next" at bounding box center [304, 226] width 57 height 19
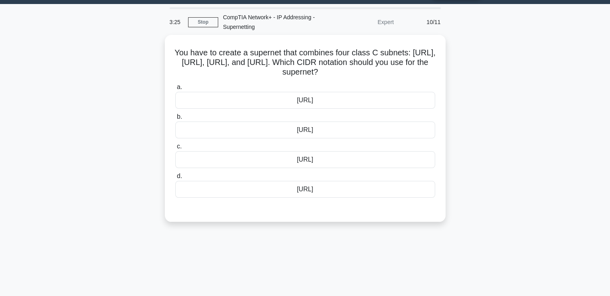
scroll to position [19, 0]
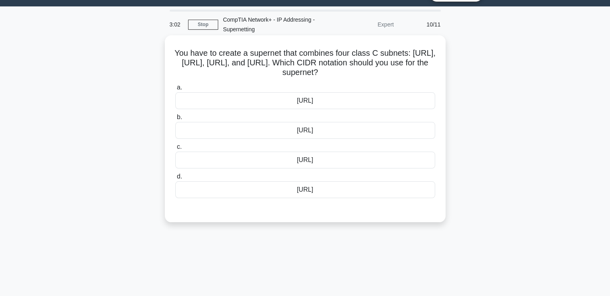
click at [300, 105] on div "192.168.0.0/23" at bounding box center [305, 100] width 260 height 17
click at [175, 90] on input "a. 192.168.0.0/23" at bounding box center [175, 87] width 0 height 5
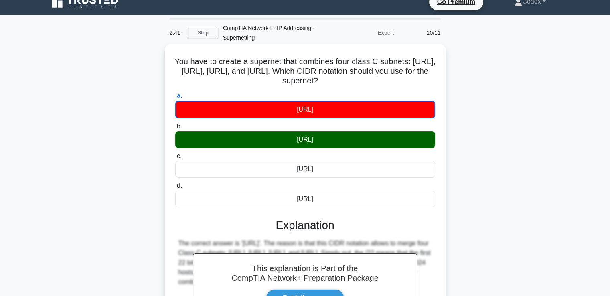
scroll to position [0, 0]
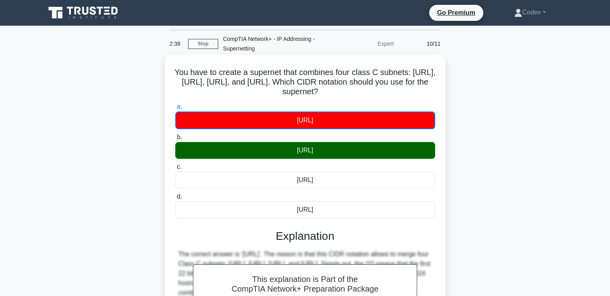
drag, startPoint x: 187, startPoint y: 70, endPoint x: 390, endPoint y: 97, distance: 204.7
click at [390, 97] on h5 "You have to create a supernet that combines four class C subnets: 192.168.0.0/2…" at bounding box center [304, 82] width 261 height 30
copy h5 "You have to create a supernet that combines four class C subnets: 192.168.0.0/2…"
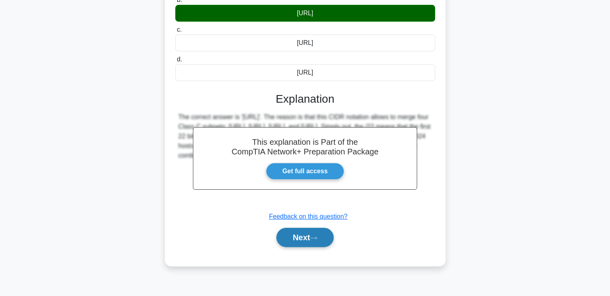
click at [316, 238] on icon at bounding box center [313, 238] width 7 height 4
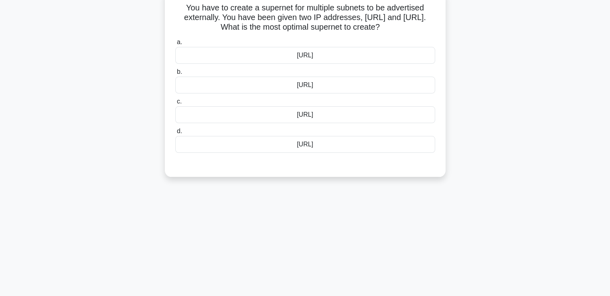
scroll to position [0, 0]
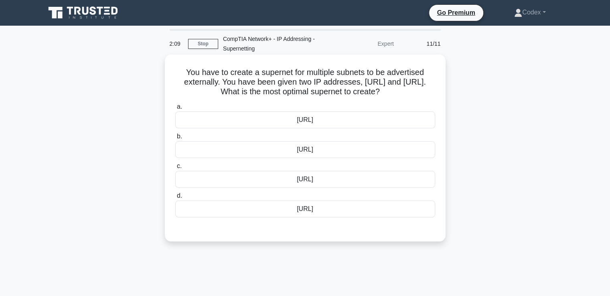
click at [305, 153] on div "192.168.0.0/22" at bounding box center [305, 149] width 260 height 17
click at [175, 139] on input "b. 192.168.0.0/22" at bounding box center [175, 136] width 0 height 5
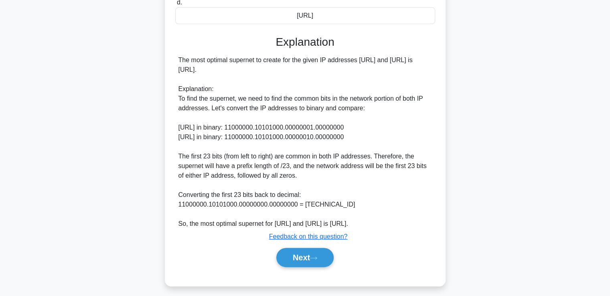
scroll to position [195, 0]
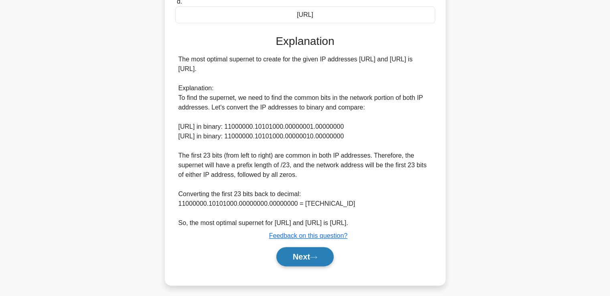
click at [304, 262] on button "Next" at bounding box center [304, 256] width 57 height 19
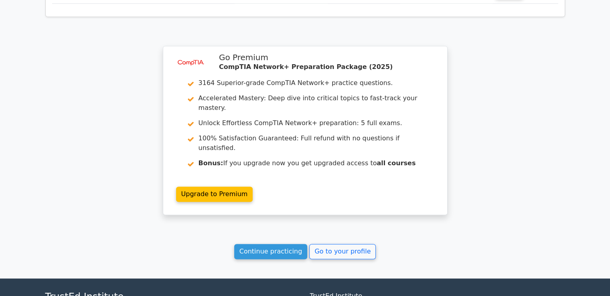
scroll to position [1183, 0]
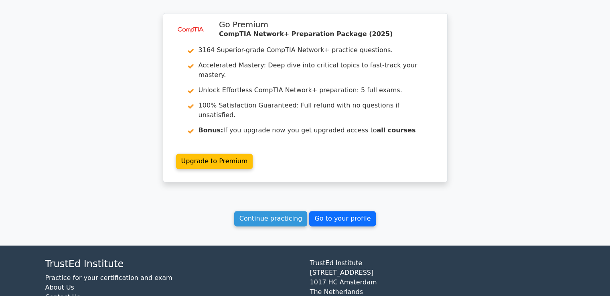
click at [332, 211] on link "Go to your profile" at bounding box center [342, 218] width 67 height 15
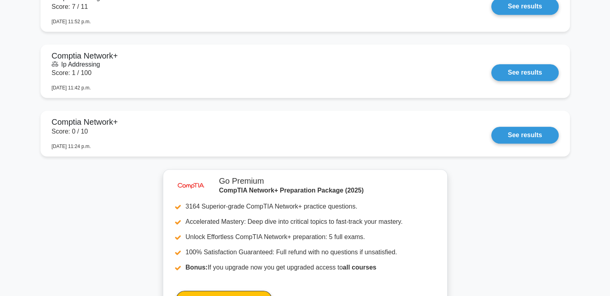
scroll to position [674, 0]
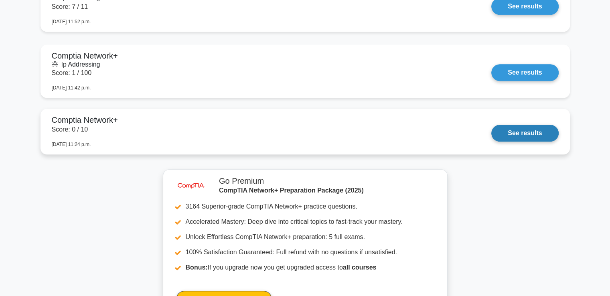
click at [518, 134] on link "See results" at bounding box center [524, 133] width 67 height 17
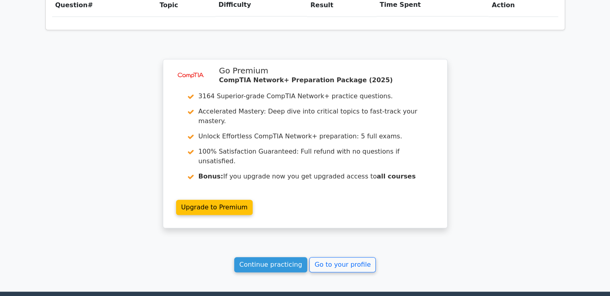
scroll to position [624, 0]
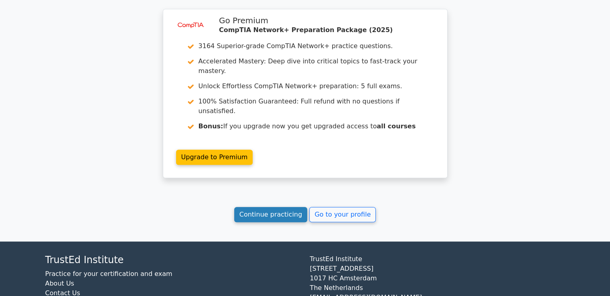
click at [271, 207] on link "Continue practicing" at bounding box center [270, 214] width 73 height 15
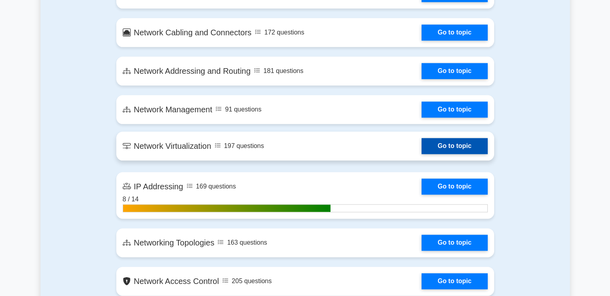
scroll to position [957, 0]
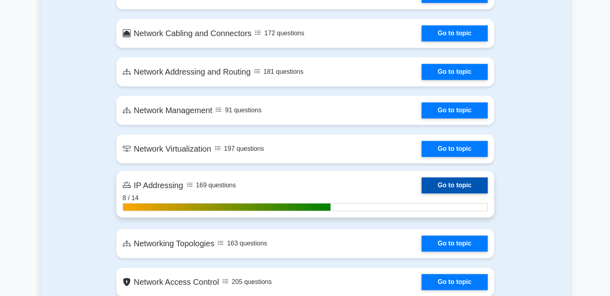
click at [449, 184] on link "Go to topic" at bounding box center [454, 185] width 66 height 16
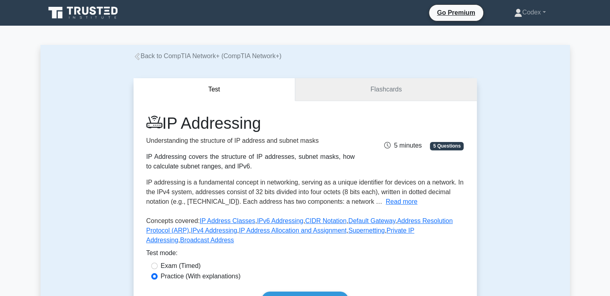
click at [360, 96] on link "Flashcards" at bounding box center [385, 89] width 181 height 23
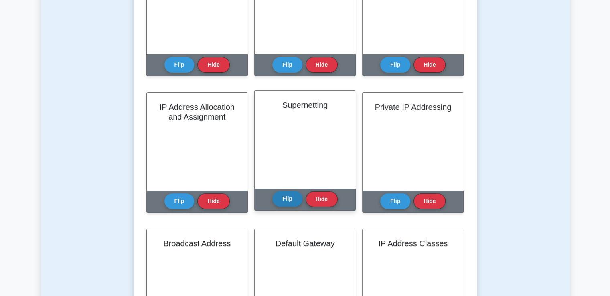
scroll to position [202, 0]
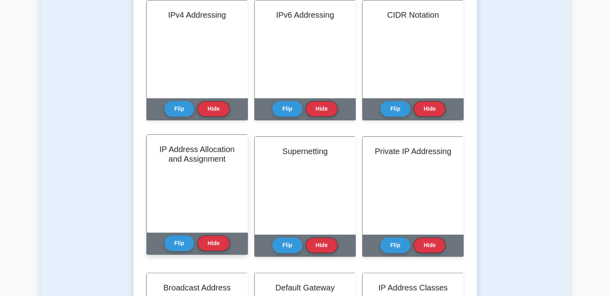
click at [176, 252] on div "Flip Hide" at bounding box center [196, 243] width 65 height 22
click at [181, 243] on button "Flip" at bounding box center [179, 243] width 30 height 16
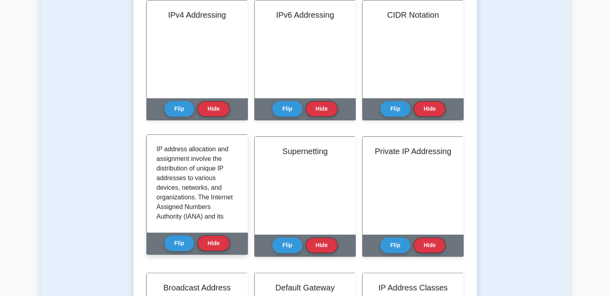
scroll to position [0, 0]
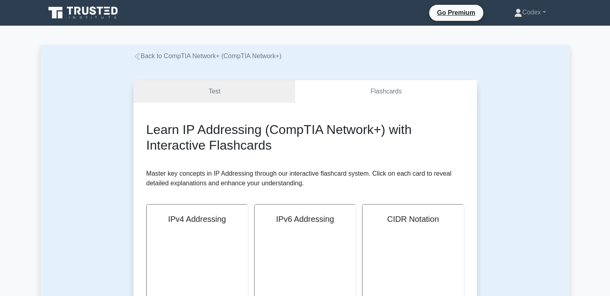
click at [136, 55] on icon at bounding box center [137, 56] width 7 height 7
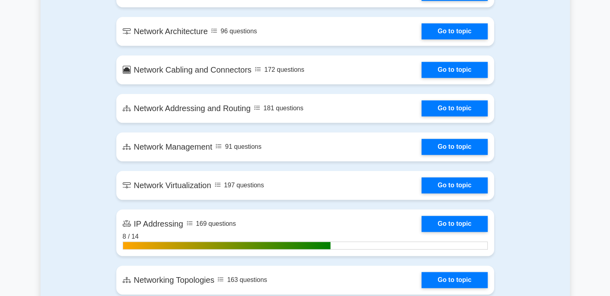
scroll to position [920, 0]
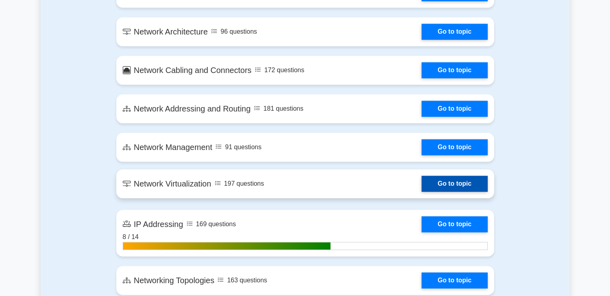
click at [436, 177] on link "Go to topic" at bounding box center [454, 184] width 66 height 16
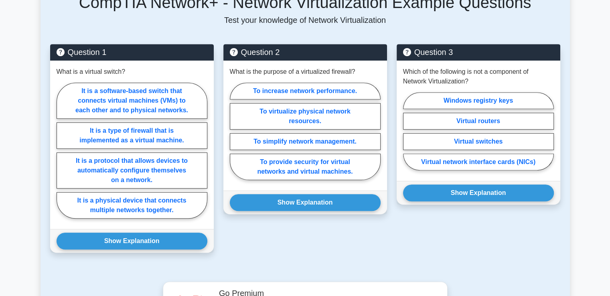
scroll to position [380, 0]
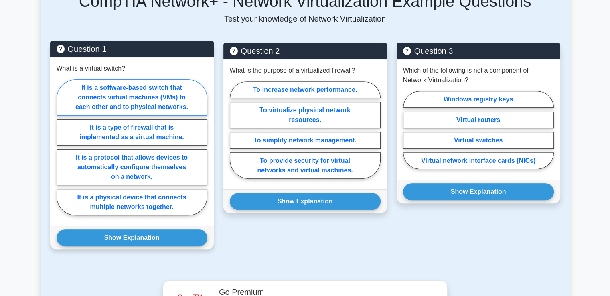
click at [167, 91] on label "It is a software-based switch that connects virtual machines (VMs) to each othe…" at bounding box center [132, 97] width 151 height 36
click at [62, 147] on input "It is a software-based switch that connects virtual machines (VMs) to each othe…" at bounding box center [59, 149] width 5 height 5
radio input "true"
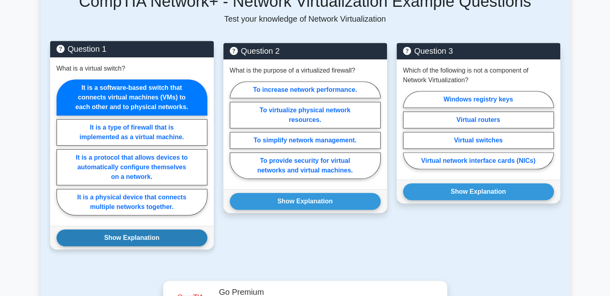
click at [117, 229] on button "Show Explanation" at bounding box center [132, 237] width 151 height 17
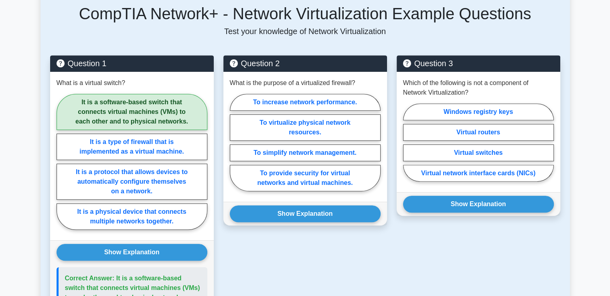
scroll to position [362, 0]
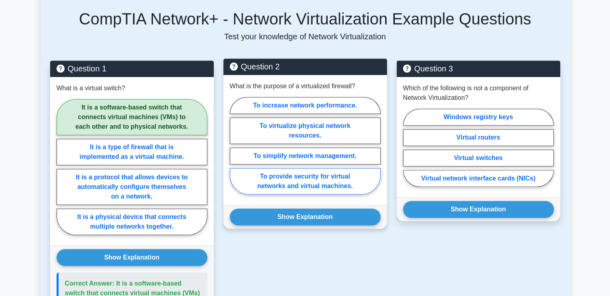
click at [265, 174] on label "To provide security for virtual networks and virtual machines." at bounding box center [305, 181] width 151 height 26
click at [235, 151] on input "To provide security for virtual networks and virtual machines." at bounding box center [232, 148] width 5 height 5
radio input "true"
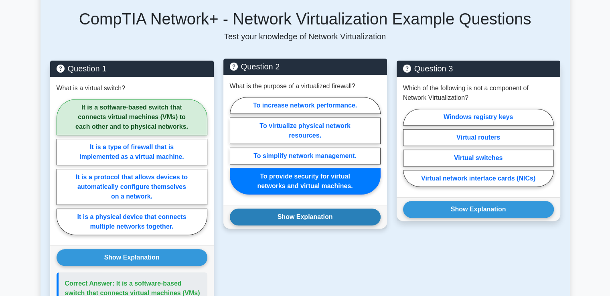
click at [271, 209] on button "Show Explanation" at bounding box center [305, 217] width 151 height 17
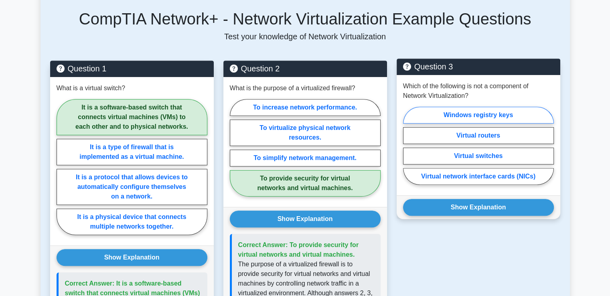
click at [458, 107] on label "Windows registry keys" at bounding box center [478, 115] width 151 height 17
click at [408, 146] on input "Windows registry keys" at bounding box center [405, 148] width 5 height 5
radio input "true"
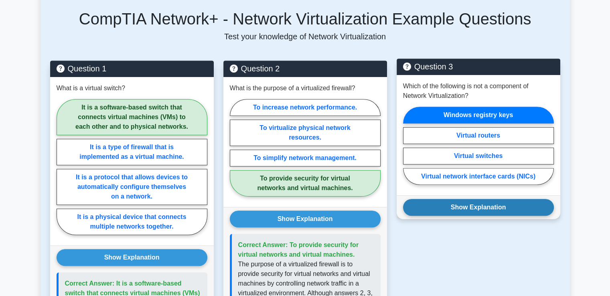
click at [482, 199] on button "Show Explanation" at bounding box center [478, 207] width 151 height 17
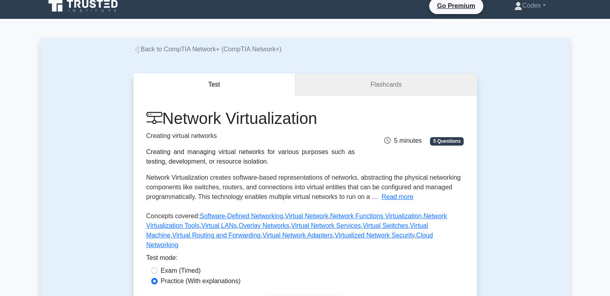
scroll to position [0, 0]
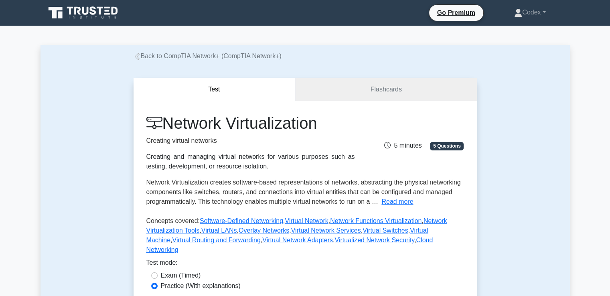
click at [366, 89] on link "Flashcards" at bounding box center [385, 89] width 181 height 23
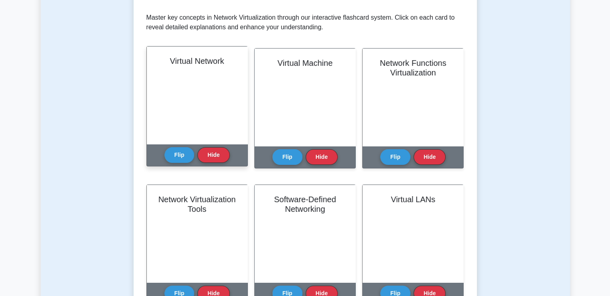
scroll to position [155, 0]
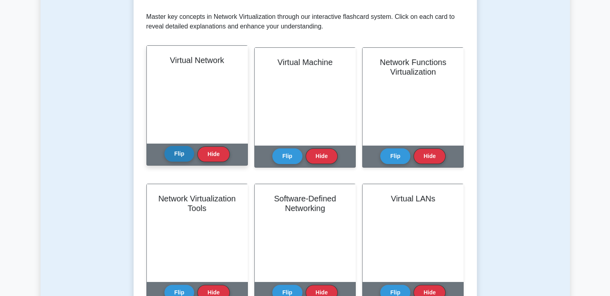
click at [184, 152] on button "Flip" at bounding box center [179, 154] width 30 height 16
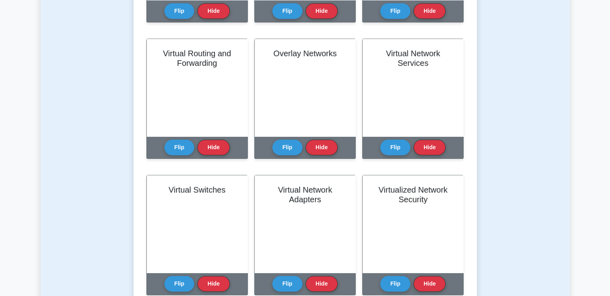
scroll to position [437, 0]
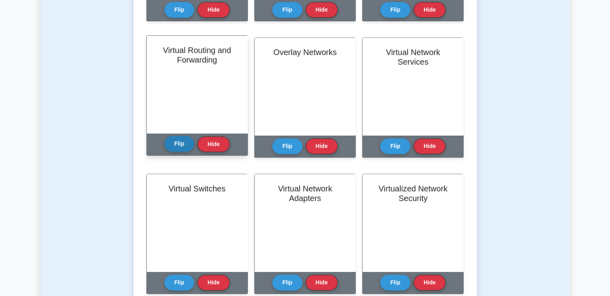
click at [180, 140] on button "Flip" at bounding box center [179, 144] width 30 height 16
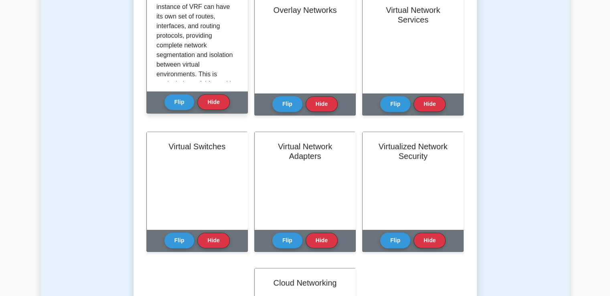
scroll to position [58, 0]
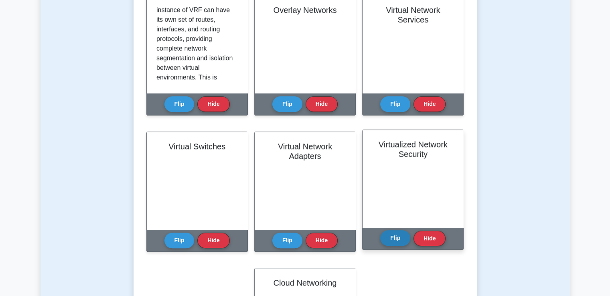
click at [397, 241] on button "Flip" at bounding box center [395, 238] width 30 height 16
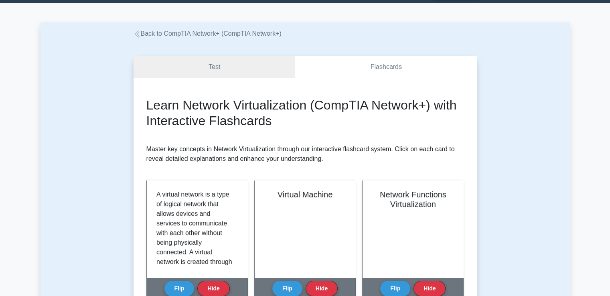
scroll to position [0, 0]
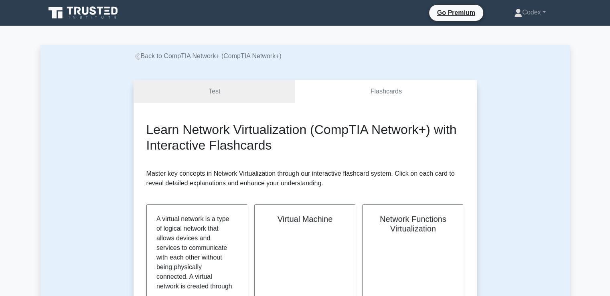
click at [174, 57] on link "Back to CompTIA Network+ (CompTIA Network+)" at bounding box center [208, 56] width 148 height 7
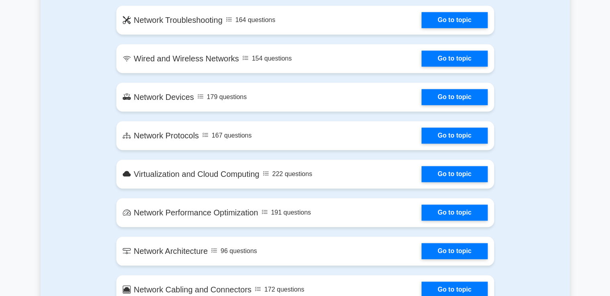
scroll to position [698, 0]
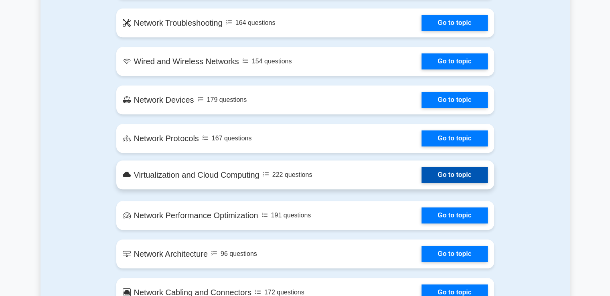
click at [434, 175] on link "Go to topic" at bounding box center [454, 175] width 66 height 16
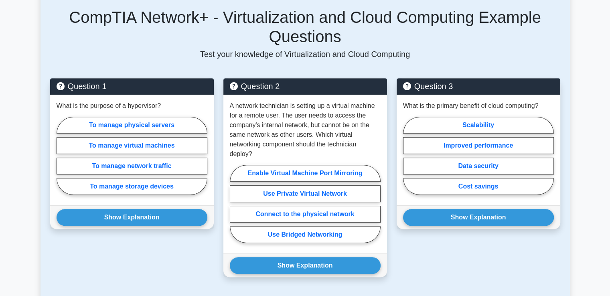
scroll to position [393, 0]
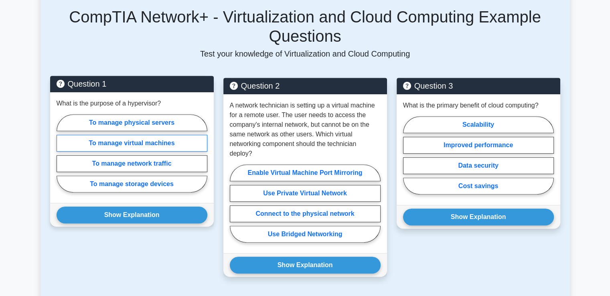
click at [138, 136] on label "To manage virtual machines" at bounding box center [132, 143] width 151 height 17
click at [62, 153] on input "To manage virtual machines" at bounding box center [59, 155] width 5 height 5
radio input "true"
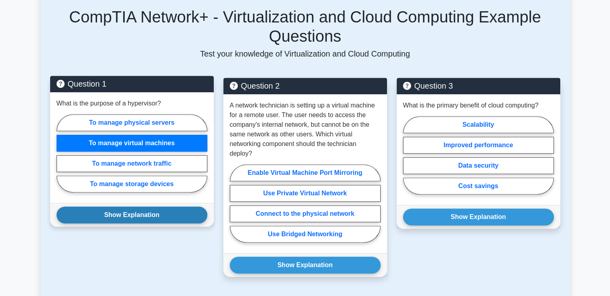
click at [125, 207] on button "Show Explanation" at bounding box center [132, 215] width 151 height 17
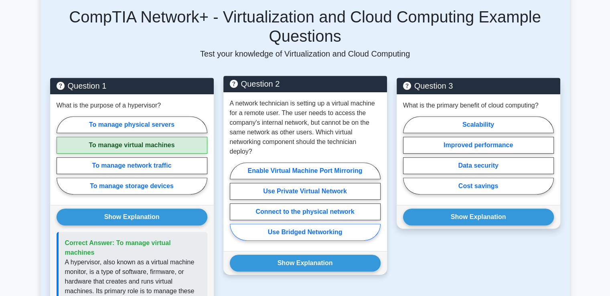
click at [283, 224] on label "Use Bridged Networking" at bounding box center [305, 232] width 151 height 17
click at [235, 207] on input "Use Bridged Networking" at bounding box center [232, 203] width 5 height 5
radio input "true"
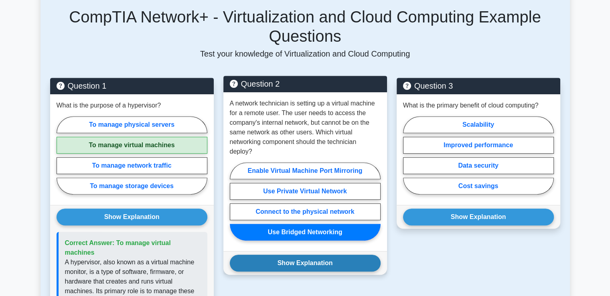
click at [284, 255] on button "Show Explanation" at bounding box center [305, 263] width 151 height 17
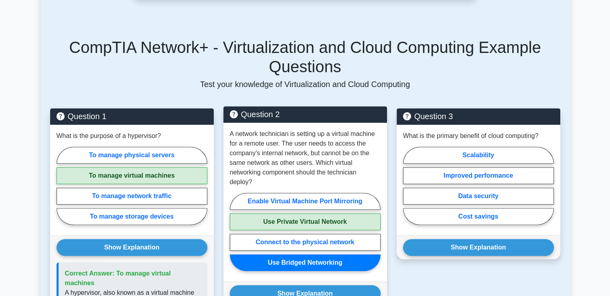
scroll to position [360, 0]
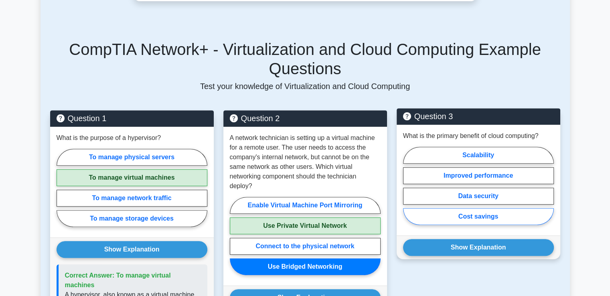
click at [464, 208] on label "Cost savings" at bounding box center [478, 216] width 151 height 17
click at [408, 191] on input "Cost savings" at bounding box center [405, 188] width 5 height 5
radio input "true"
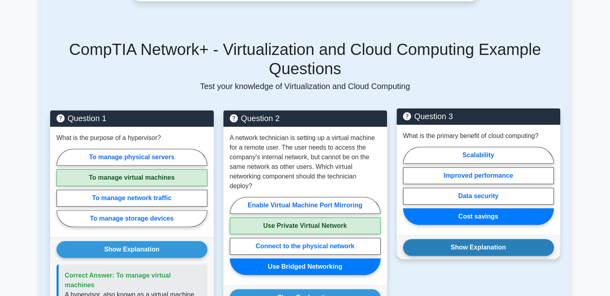
click at [465, 241] on button "Show Explanation" at bounding box center [478, 247] width 151 height 17
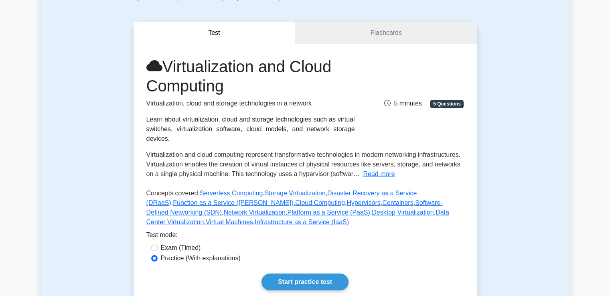
scroll to position [0, 0]
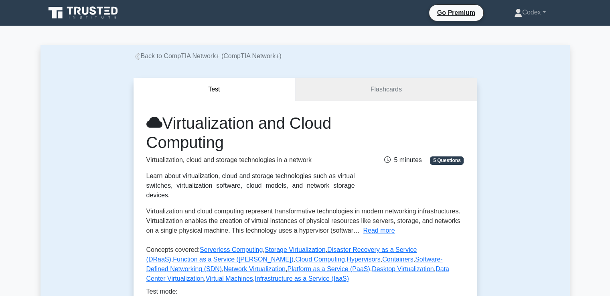
click at [362, 87] on link "Flashcards" at bounding box center [385, 89] width 181 height 23
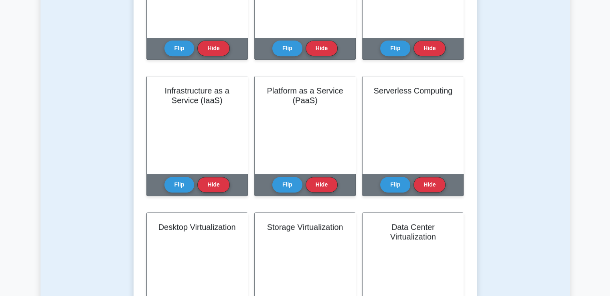
scroll to position [403, 0]
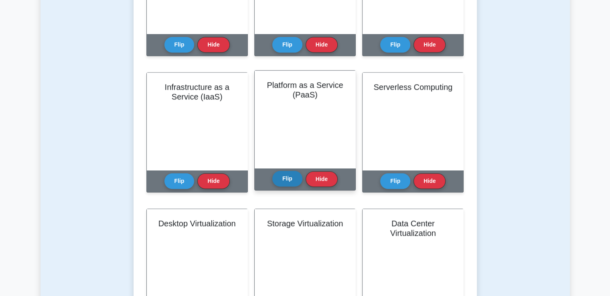
click at [288, 185] on button "Flip" at bounding box center [287, 179] width 30 height 16
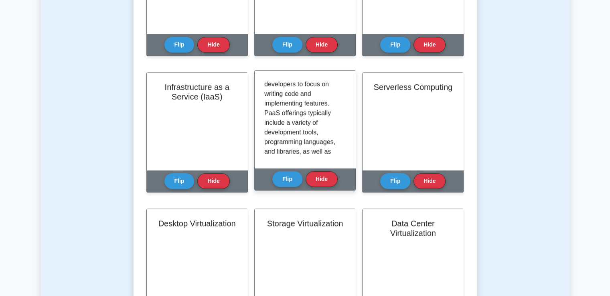
scroll to position [144, 0]
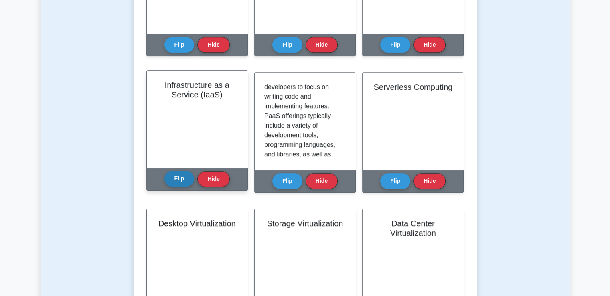
click at [183, 178] on button "Flip" at bounding box center [179, 179] width 30 height 16
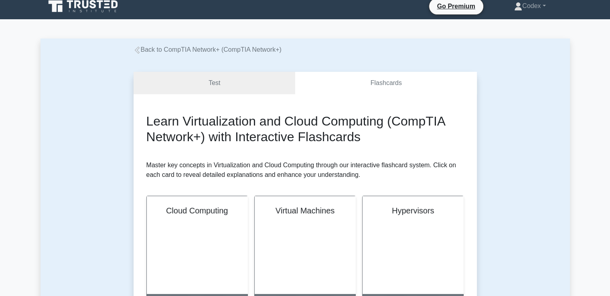
scroll to position [0, 0]
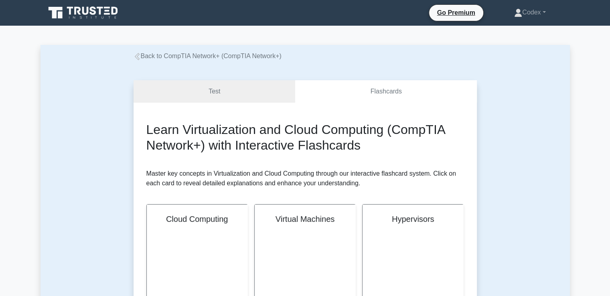
click at [159, 54] on link "Back to CompTIA Network+ (CompTIA Network+)" at bounding box center [208, 56] width 148 height 7
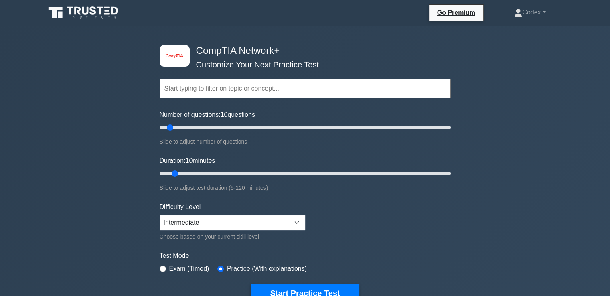
click at [178, 265] on label "Exam (Timed)" at bounding box center [189, 269] width 40 height 10
click at [166, 267] on div "Exam (Timed)" at bounding box center [185, 269] width 50 height 10
click at [162, 267] on input "radio" at bounding box center [163, 268] width 6 height 6
radio input "true"
click at [198, 219] on select "Beginner Intermediate Expert" at bounding box center [233, 222] width 146 height 15
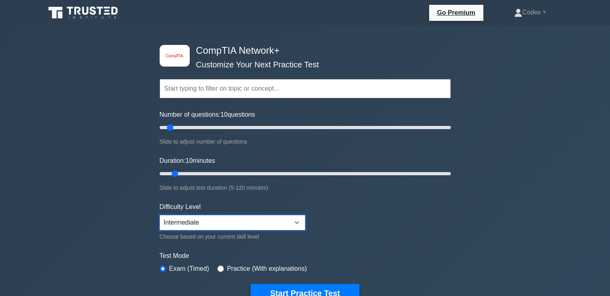
select select "beginner"
click at [160, 215] on select "Beginner Intermediate Expert" at bounding box center [233, 222] width 146 height 15
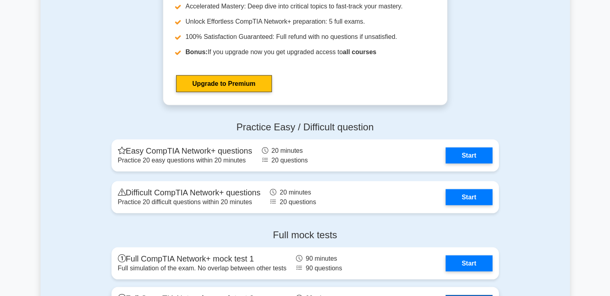
scroll to position [1586, 0]
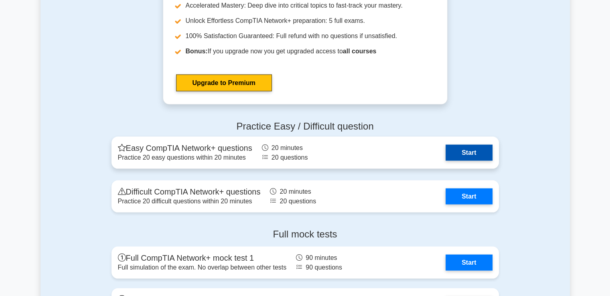
click at [456, 147] on link "Start" at bounding box center [469, 153] width 47 height 16
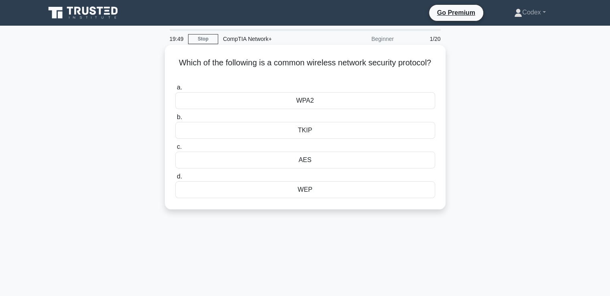
click at [308, 102] on div "WPA2" at bounding box center [305, 100] width 260 height 17
click at [175, 90] on input "a. WPA2" at bounding box center [175, 87] width 0 height 5
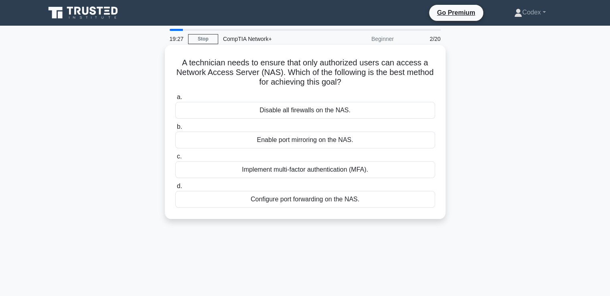
click at [298, 172] on div "Implement multi-factor authentication (MFA)." at bounding box center [305, 169] width 260 height 17
click at [175, 159] on input "c. Implement multi-factor authentication (MFA)." at bounding box center [175, 156] width 0 height 5
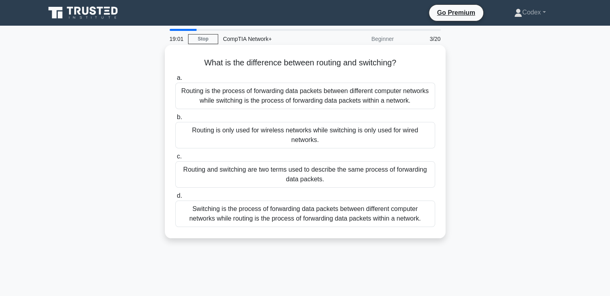
click at [276, 95] on div "Routing is the process of forwarding data packets between different computer ne…" at bounding box center [305, 96] width 260 height 26
click at [175, 81] on input "a. Routing is the process of forwarding data packets between different computer…" at bounding box center [175, 77] width 0 height 5
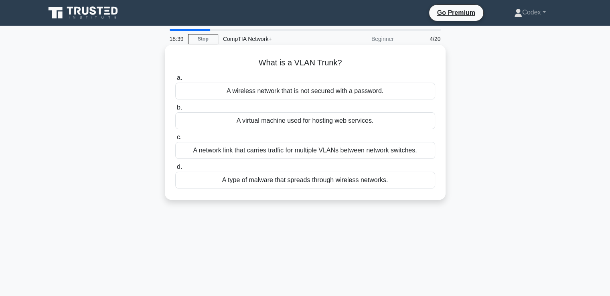
click at [293, 150] on div "A network link that carries traffic for multiple VLANs between network switches." at bounding box center [305, 150] width 260 height 17
click at [175, 140] on input "c. A network link that carries traffic for multiple VLANs between network switc…" at bounding box center [175, 137] width 0 height 5
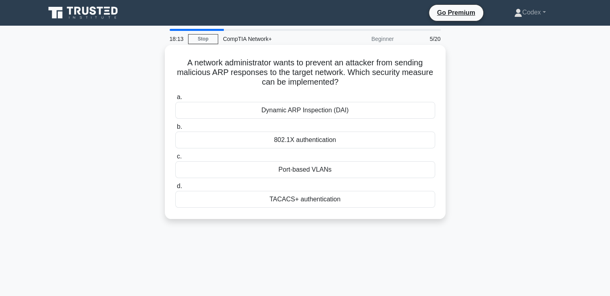
click at [294, 142] on div "802.1X authentication" at bounding box center [305, 140] width 260 height 17
click at [175, 130] on input "b. 802.1X authentication" at bounding box center [175, 126] width 0 height 5
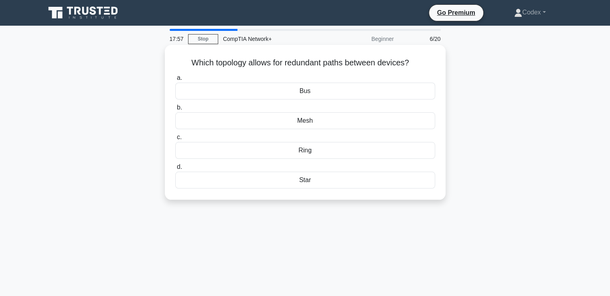
click at [297, 132] on div "a. Bus b. Mesh c." at bounding box center [304, 130] width 269 height 119
click at [303, 151] on div "Ring" at bounding box center [305, 150] width 260 height 17
click at [175, 140] on input "c. Ring" at bounding box center [175, 137] width 0 height 5
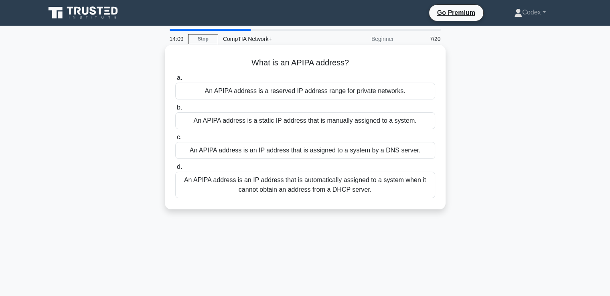
click at [281, 184] on div "An APIPA address is an IP address that is automatically assigned to a system wh…" at bounding box center [305, 185] width 260 height 26
click at [175, 170] on input "d. An APIPA address is an IP address that is automatically assigned to a system…" at bounding box center [175, 166] width 0 height 5
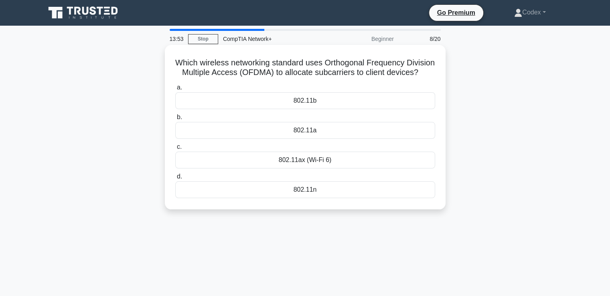
click at [313, 168] on div "802.11ax (Wi-Fi 6)" at bounding box center [305, 160] width 260 height 17
click at [175, 150] on input "c. 802.11ax (Wi-Fi 6)" at bounding box center [175, 146] width 0 height 5
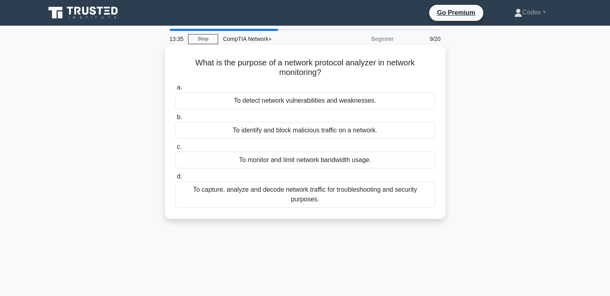
click at [311, 198] on div "To capture, analyze and decode network traffic for troubleshooting and security…" at bounding box center [305, 194] width 260 height 26
click at [175, 179] on input "d. To capture, analyze and decode network traffic for troubleshooting and secur…" at bounding box center [175, 176] width 0 height 5
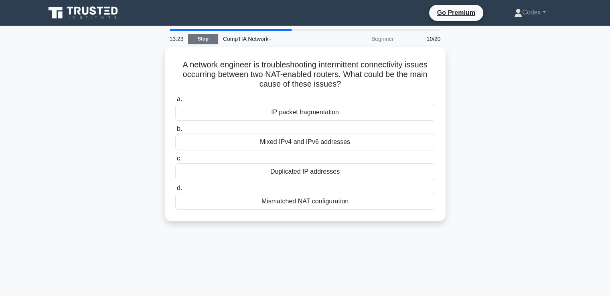
click at [196, 36] on link "Stop" at bounding box center [203, 39] width 30 height 10
